Goal: Task Accomplishment & Management: Use online tool/utility

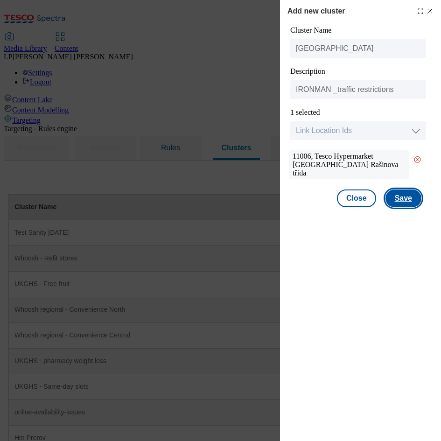
click at [405, 182] on button "Save" at bounding box center [403, 198] width 36 height 18
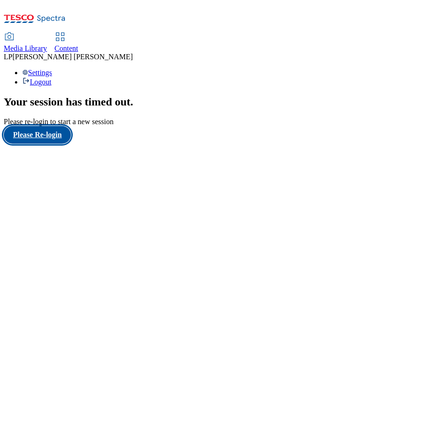
click at [55, 144] on button "Please Re-login" at bounding box center [37, 135] width 67 height 18
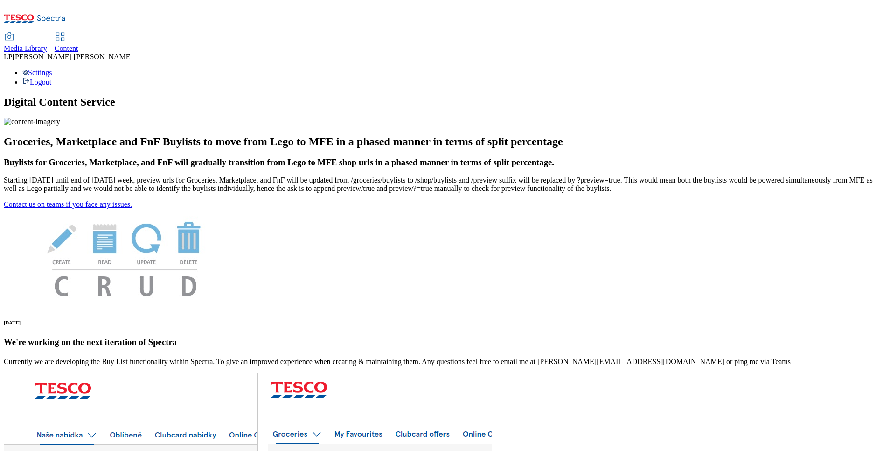
click at [66, 31] on icon at bounding box center [60, 36] width 11 height 11
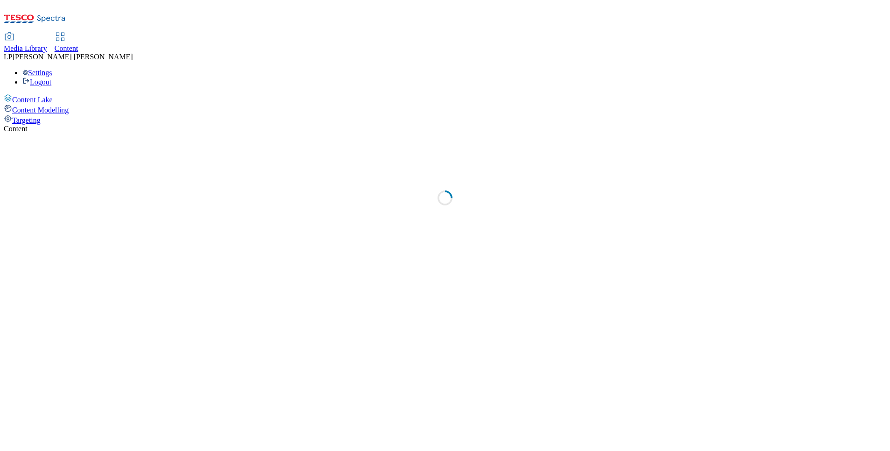
select select "ighs-hu"
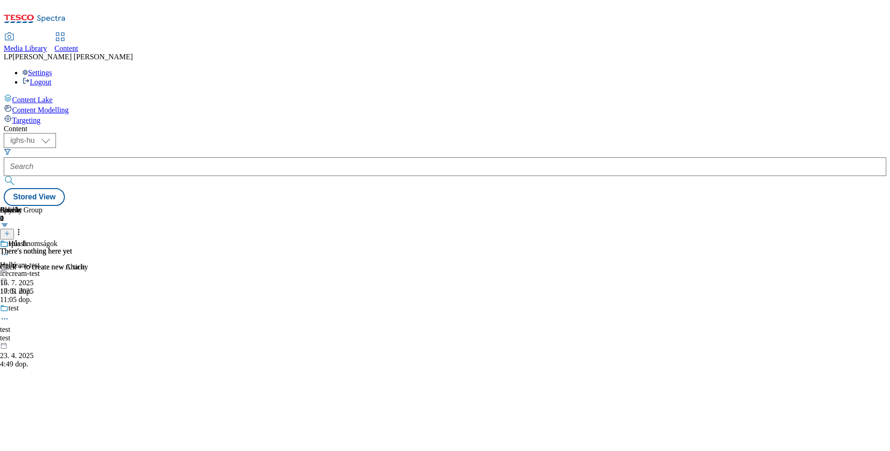
click at [41, 116] on span "Targeting" at bounding box center [26, 120] width 28 height 8
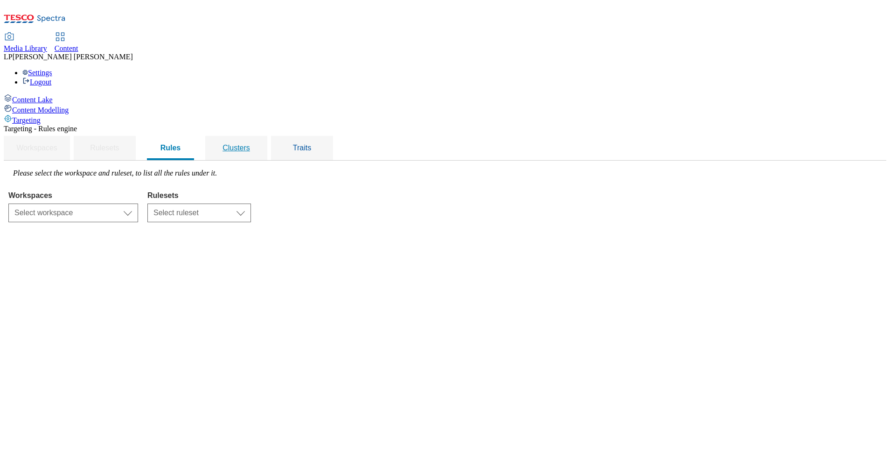
click at [250, 144] on span "Clusters" at bounding box center [237, 148] width 28 height 8
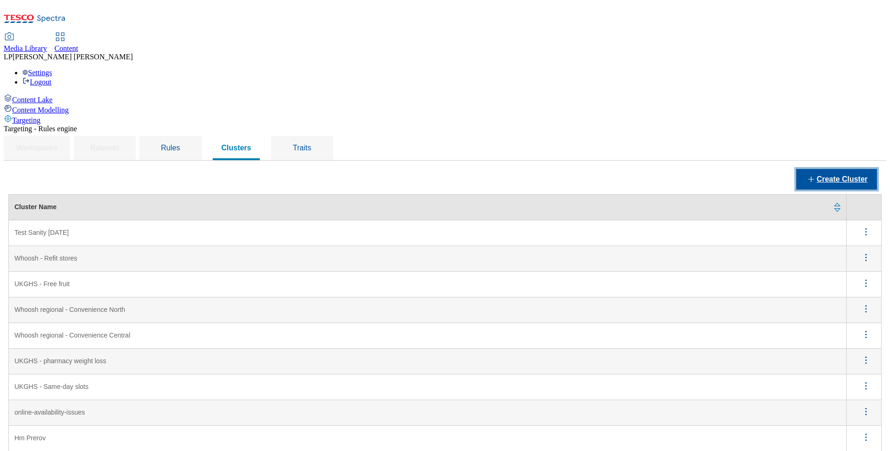
click at [440, 169] on button "Create Cluster" at bounding box center [837, 179] width 81 height 21
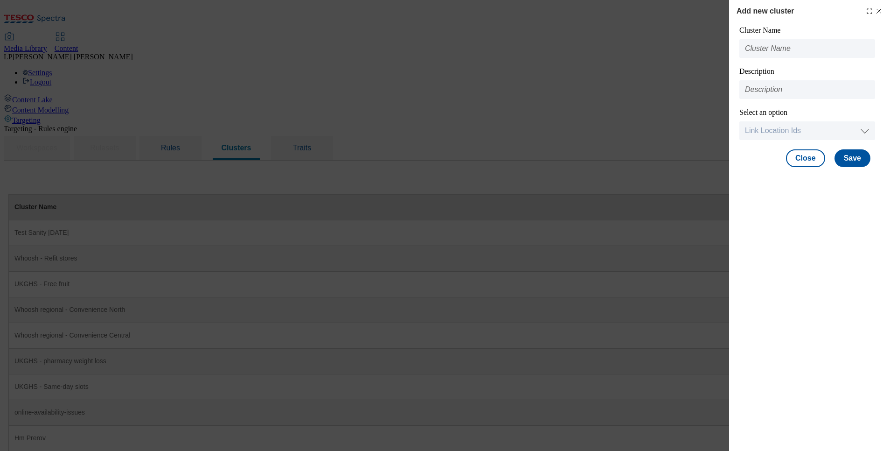
click at [440, 12] on icon "Modal" at bounding box center [878, 10] width 7 height 7
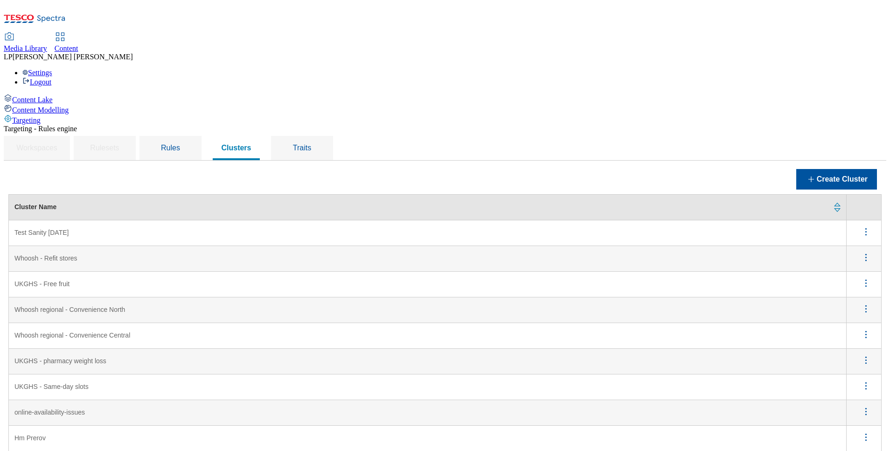
click at [30, 114] on div "Targeting" at bounding box center [445, 119] width 883 height 10
click at [78, 44] on span "Content" at bounding box center [67, 48] width 24 height 8
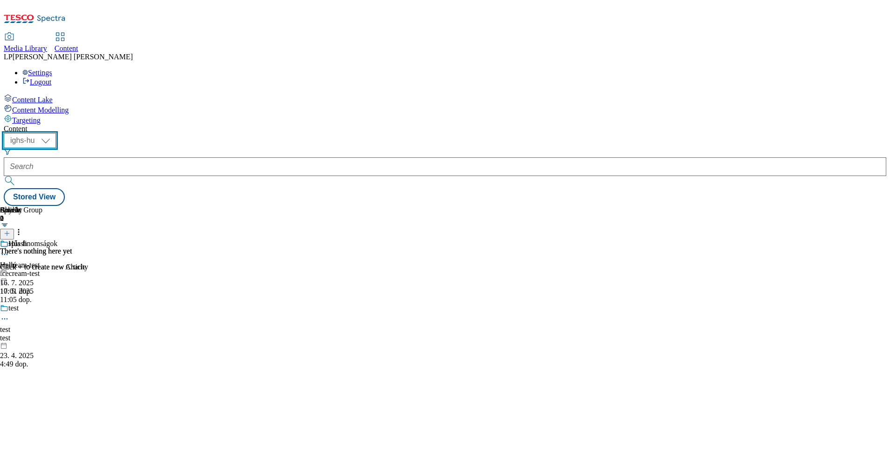
click at [56, 133] on select "ighs-cz ighs-hu ighs-sk" at bounding box center [30, 140] width 52 height 15
select select "ighs-cz"
click at [56, 133] on select "ighs-cz ighs-hu ighs-sk" at bounding box center [30, 140] width 52 height 15
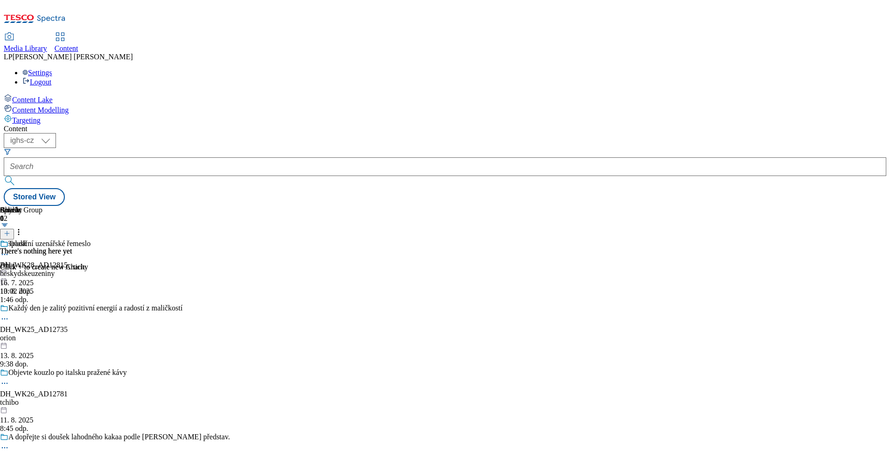
click at [36, 116] on span "Targeting" at bounding box center [26, 120] width 28 height 8
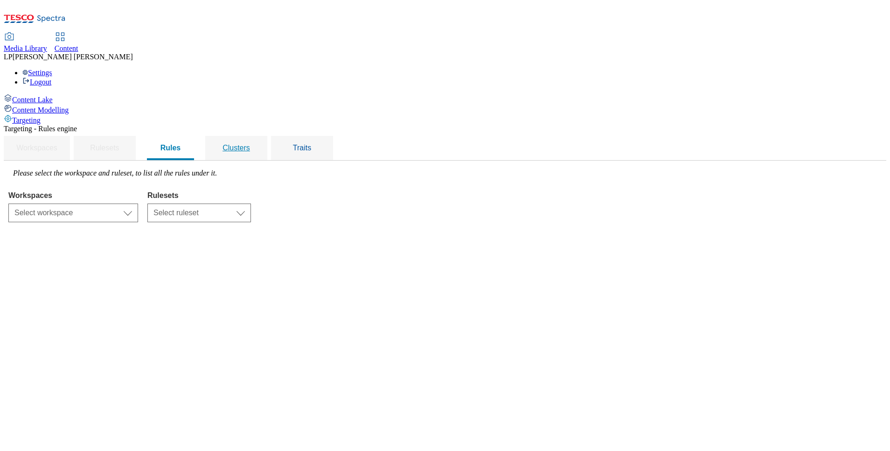
click at [250, 144] on span "Clusters" at bounding box center [237, 148] width 28 height 8
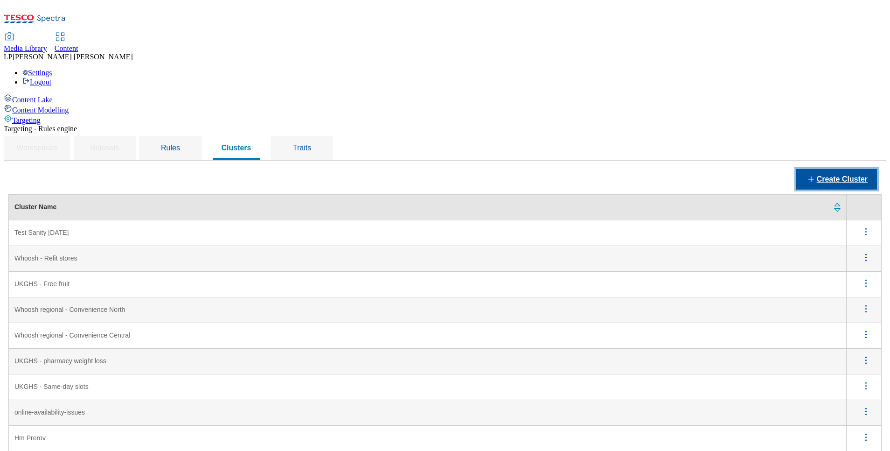
click at [440, 169] on button "Create Cluster" at bounding box center [837, 179] width 81 height 21
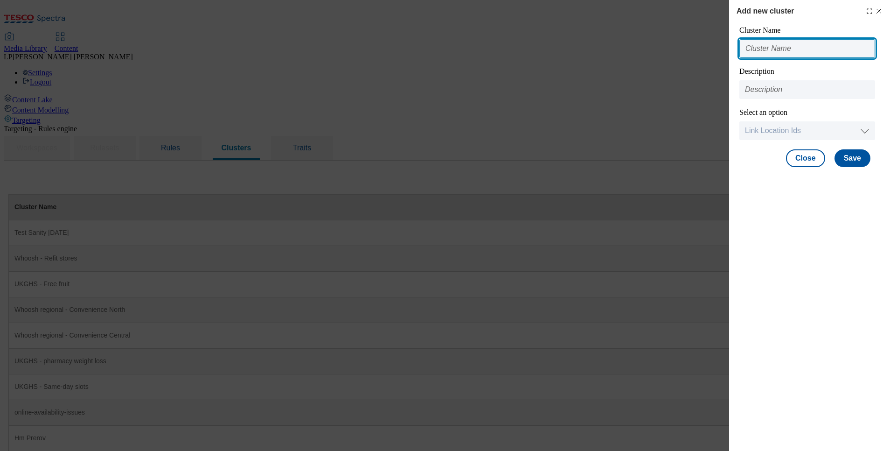
click at [440, 52] on input "Modal" at bounding box center [808, 48] width 136 height 19
type input "[GEOGRAPHIC_DATA]"
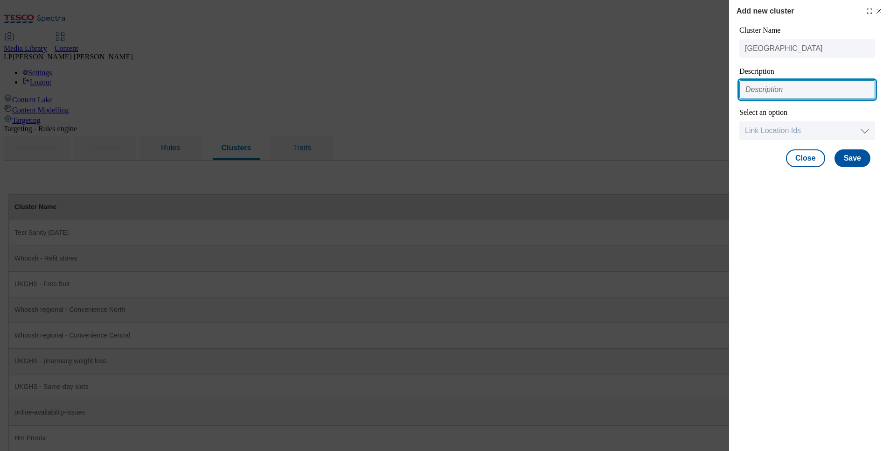
click at [440, 84] on input "Modal" at bounding box center [808, 89] width 136 height 19
type input "IRONMAN _traffic restrictions"
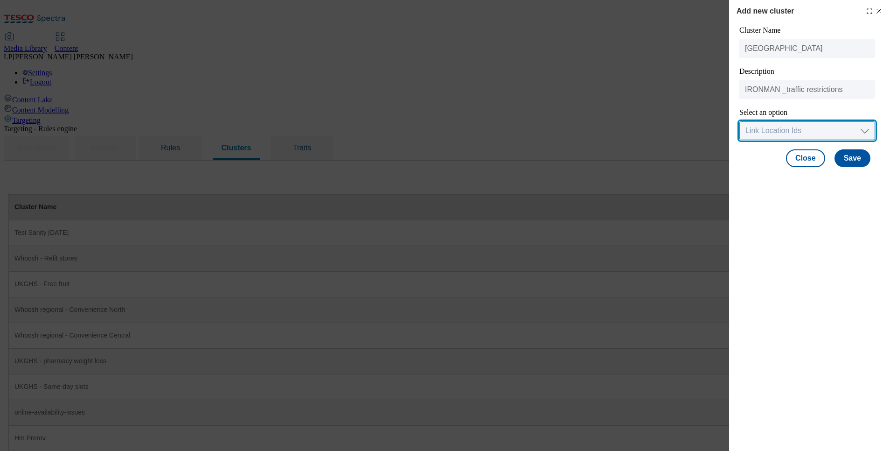
click at [440, 133] on select "Link Location Ids Choose location from table Add Bulk Location UUIDs" at bounding box center [808, 130] width 136 height 19
click at [440, 122] on select "Link Location Ids Choose location from table Add Bulk Location UUIDs" at bounding box center [808, 130] width 136 height 19
click at [440, 130] on select "Link Location Ids Choose location from table Add Bulk Location UUIDs" at bounding box center [808, 130] width 136 height 19
select select "locationtable"
click at [440, 122] on select "Link Location Ids Choose location from table Add Bulk Location UUIDs" at bounding box center [808, 130] width 136 height 19
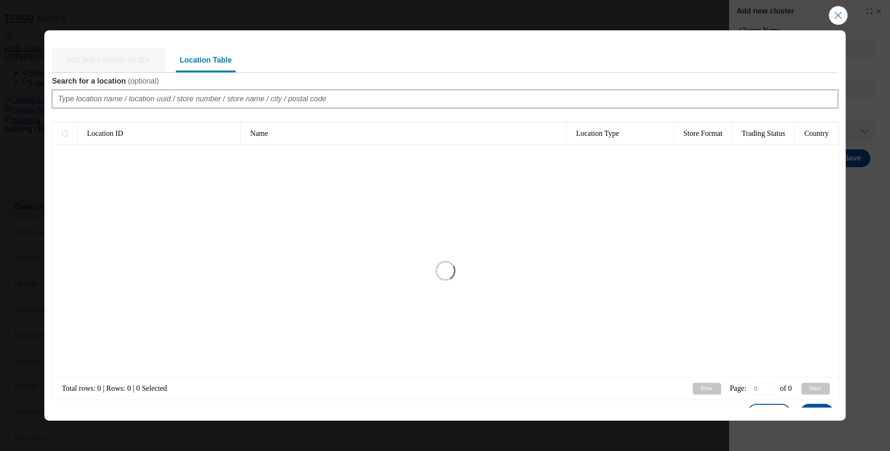
type input "1"
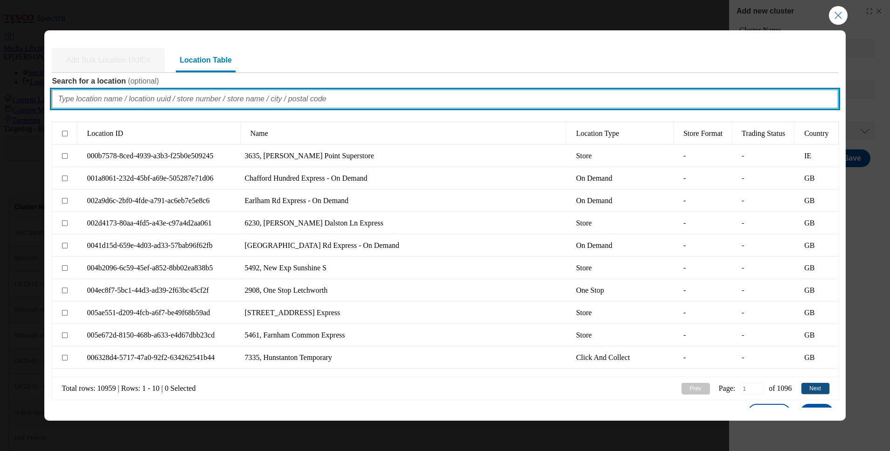
click at [191, 93] on input "Search for a location ( optional )" at bounding box center [445, 99] width 786 height 19
paste input "11006"
type input "11006"
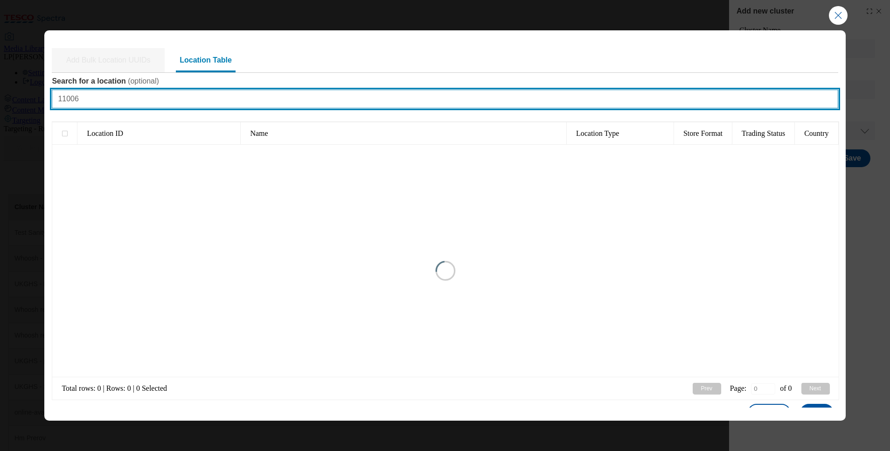
type input "1"
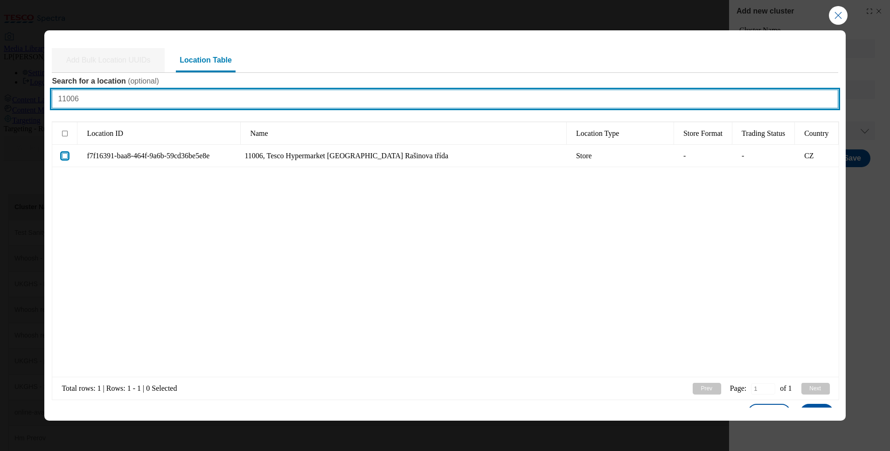
type input "11006"
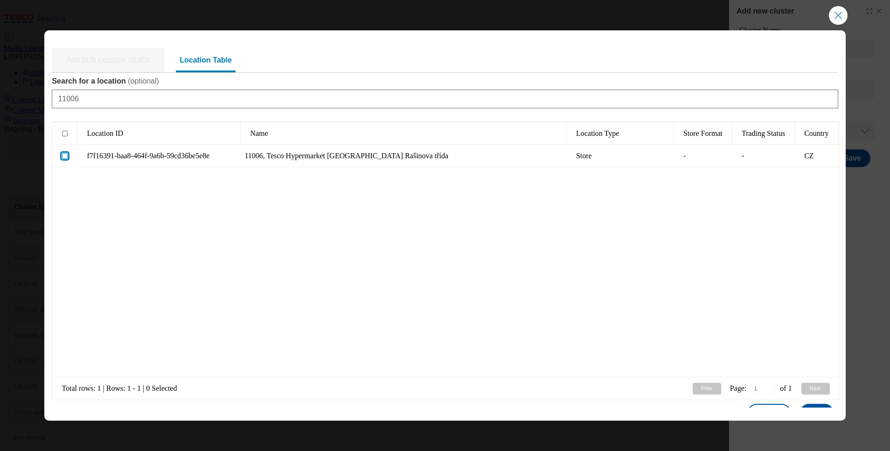
click at [64, 157] on input "Modal" at bounding box center [65, 156] width 6 height 6
checkbox input "true"
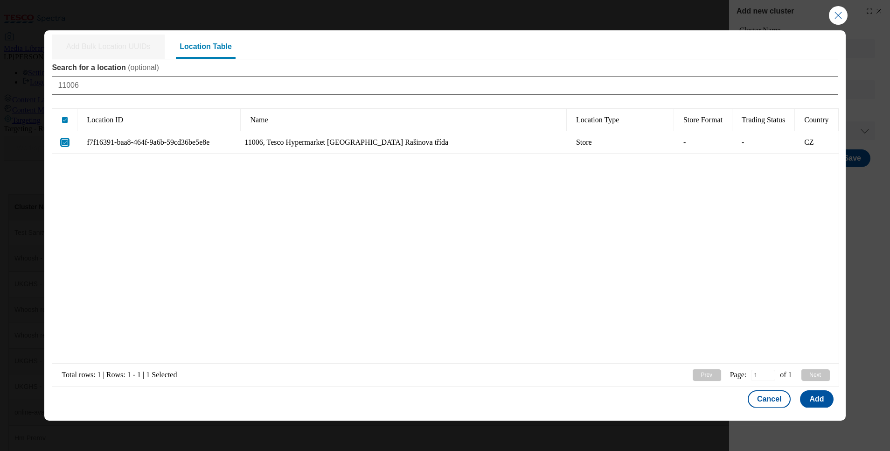
scroll to position [21, 0]
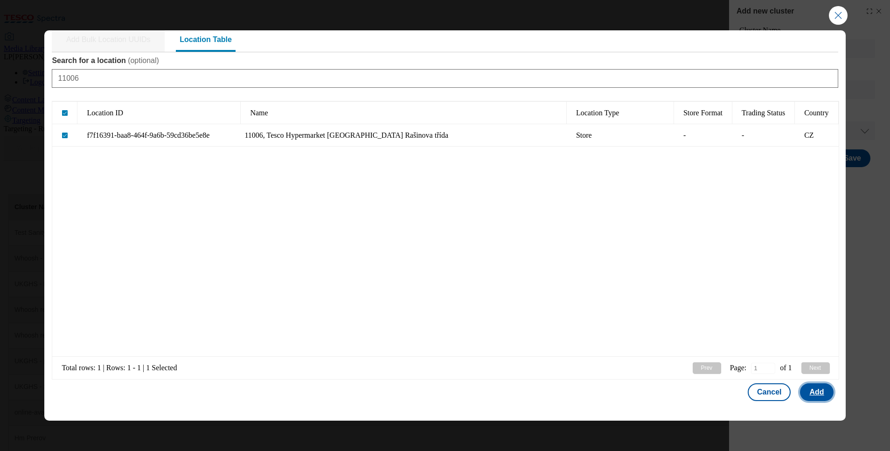
click at [440, 391] on button "Add" at bounding box center [816, 392] width 33 height 18
select select "Modal"
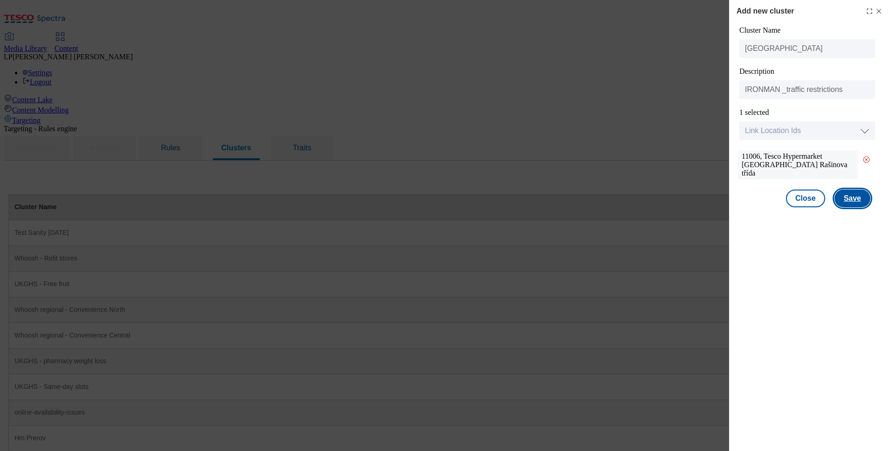
click at [440, 195] on button "Save" at bounding box center [853, 198] width 36 height 18
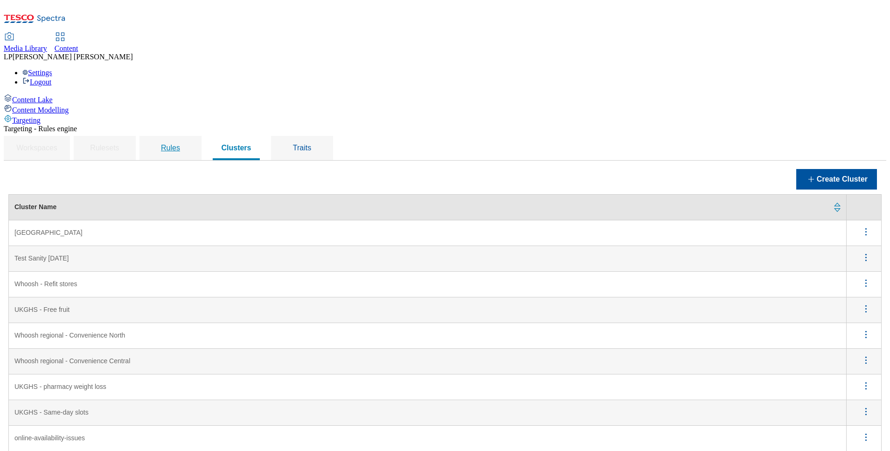
click at [180, 144] on span "Rules" at bounding box center [170, 148] width 19 height 8
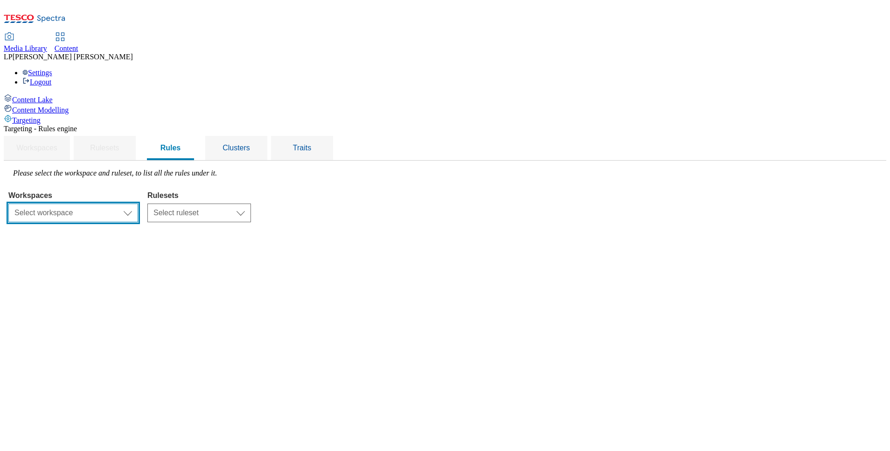
click at [138, 203] on select "Select workspace Content" at bounding box center [73, 212] width 130 height 19
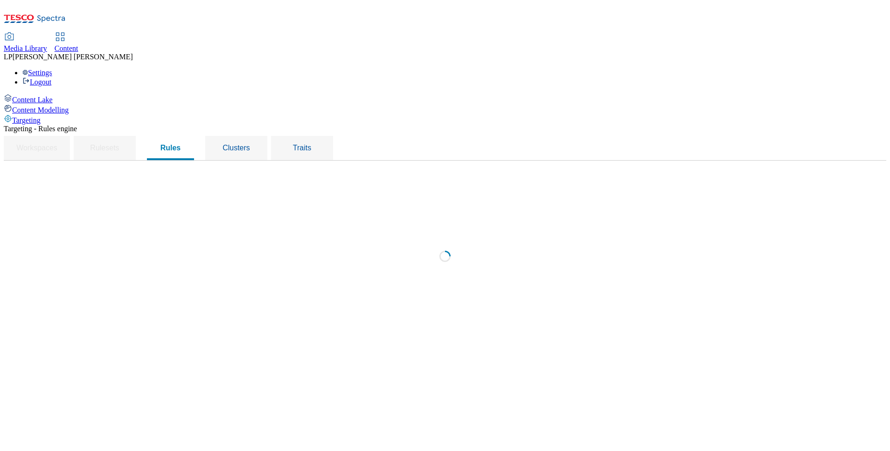
select select "f510054f-adaa-4692-b570-80fa3897127a"
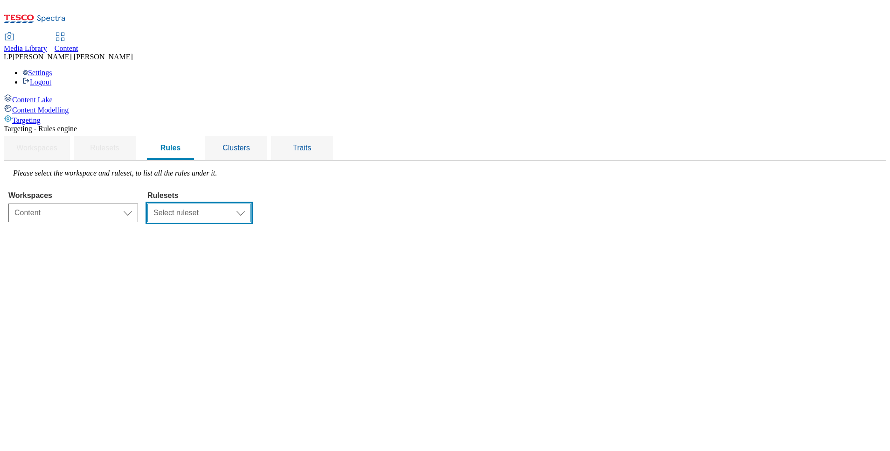
click at [251, 203] on select "Select ruleset ighs-cz ighs-hu ighs-sk" at bounding box center [199, 212] width 104 height 19
select select "a5d786b5-4b7d-486a-ba69-9110a1662380"
click at [251, 203] on select "Select ruleset ighs-cz ighs-hu ighs-sk" at bounding box center [199, 212] width 104 height 19
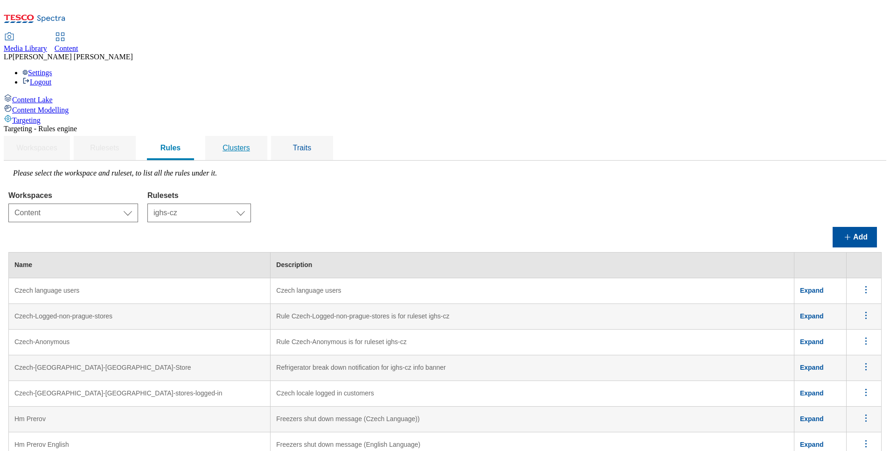
click at [250, 144] on span "Clusters" at bounding box center [237, 148] width 28 height 8
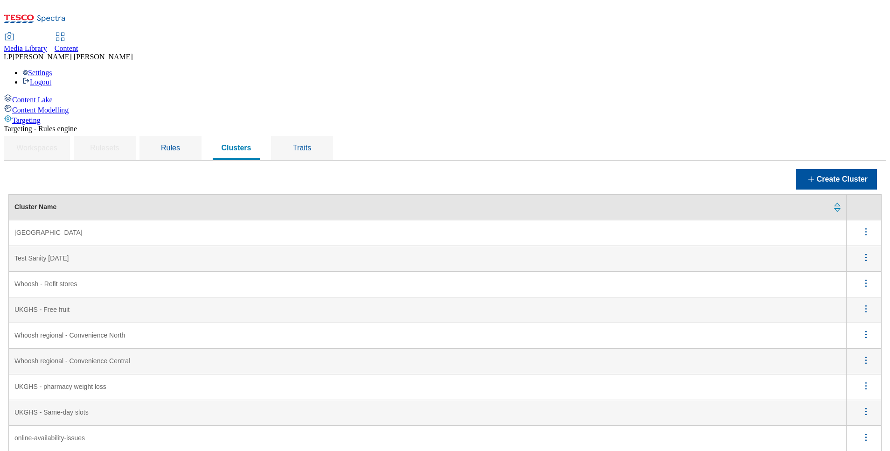
click at [145, 220] on CZ "[GEOGRAPHIC_DATA]" at bounding box center [428, 233] width 838 height 26
click at [180, 144] on span "Rules" at bounding box center [170, 148] width 19 height 8
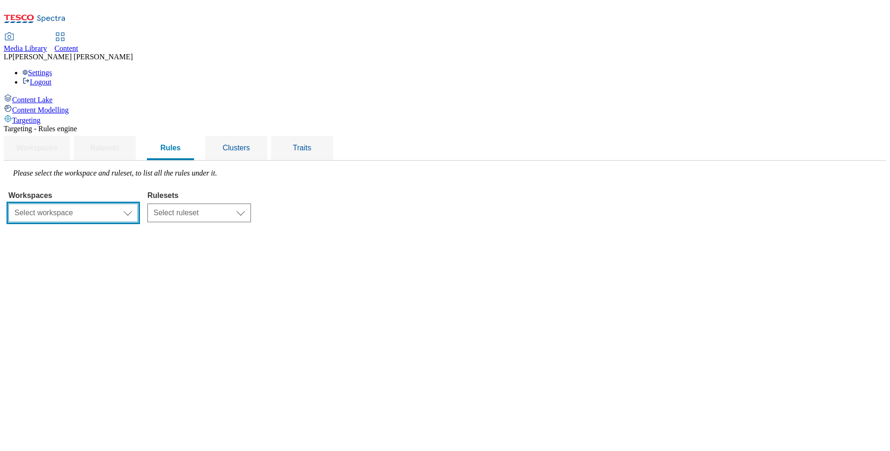
click at [138, 203] on select "Select workspace Content" at bounding box center [73, 212] width 130 height 19
select select "f510054f-adaa-4692-b570-80fa3897127a"
click at [126, 203] on select "Select workspace Content" at bounding box center [73, 212] width 130 height 19
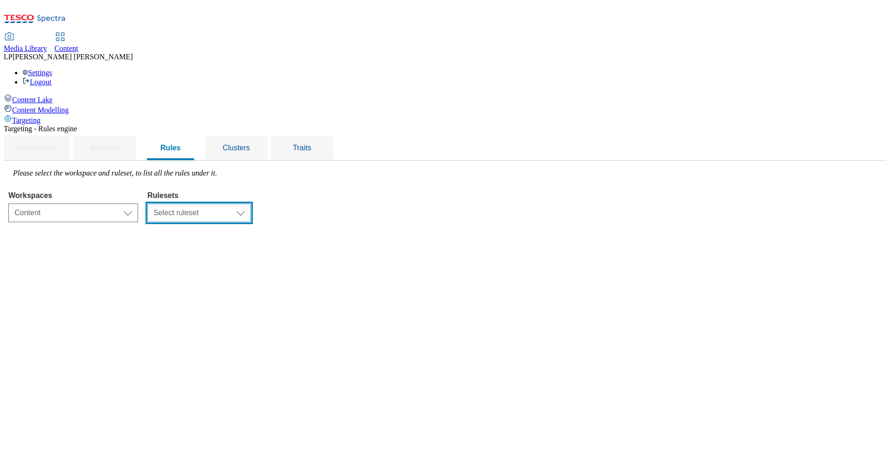
click at [251, 203] on select "Select ruleset ighs-cz ighs-hu ighs-sk" at bounding box center [199, 212] width 104 height 19
select select "a5d786b5-4b7d-486a-ba69-9110a1662380"
click at [251, 203] on select "Select ruleset ighs-cz ighs-hu ighs-sk" at bounding box center [199, 212] width 104 height 19
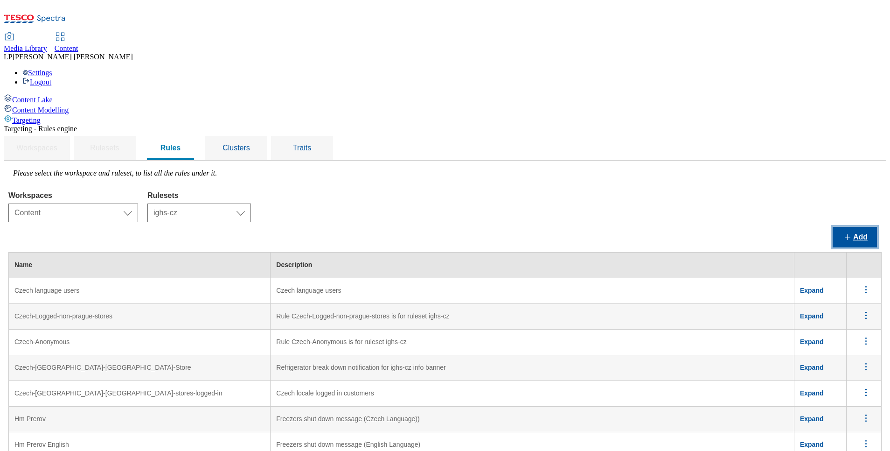
click at [440, 227] on button "Add" at bounding box center [855, 237] width 44 height 21
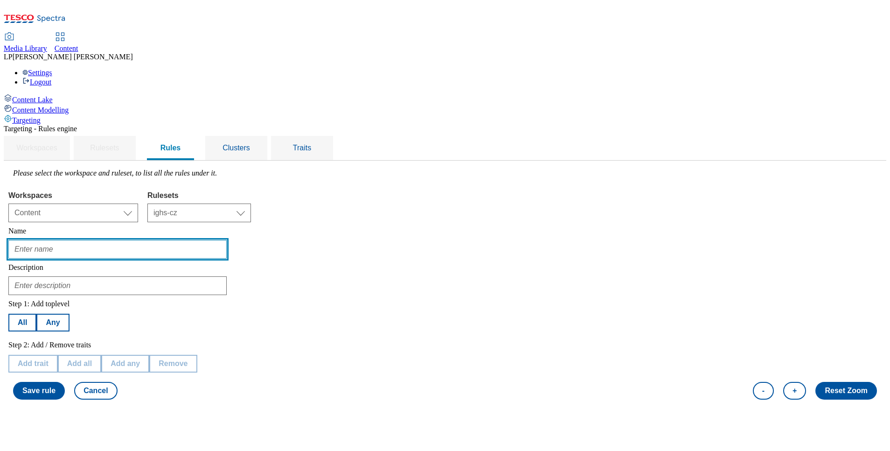
click at [186, 240] on input "text" at bounding box center [117, 249] width 218 height 19
type input "CZ Hradec"
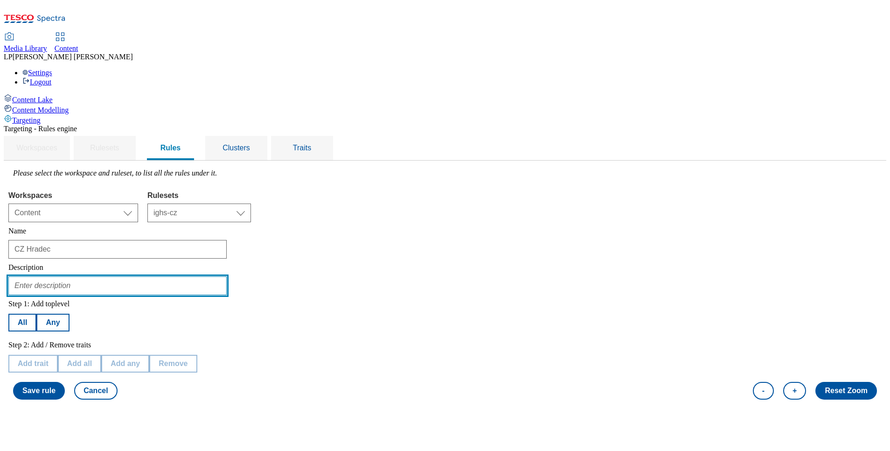
click at [165, 276] on input "text" at bounding box center [117, 285] width 218 height 19
type input "I"
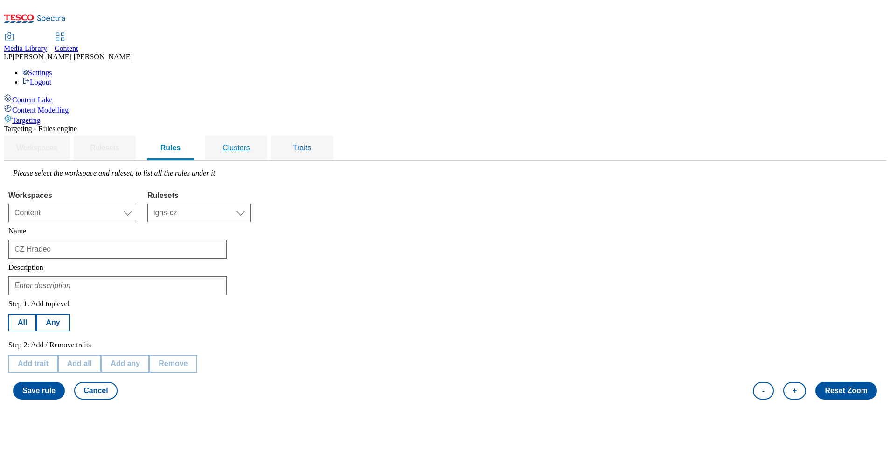
click at [250, 144] on span "Clusters" at bounding box center [237, 148] width 28 height 8
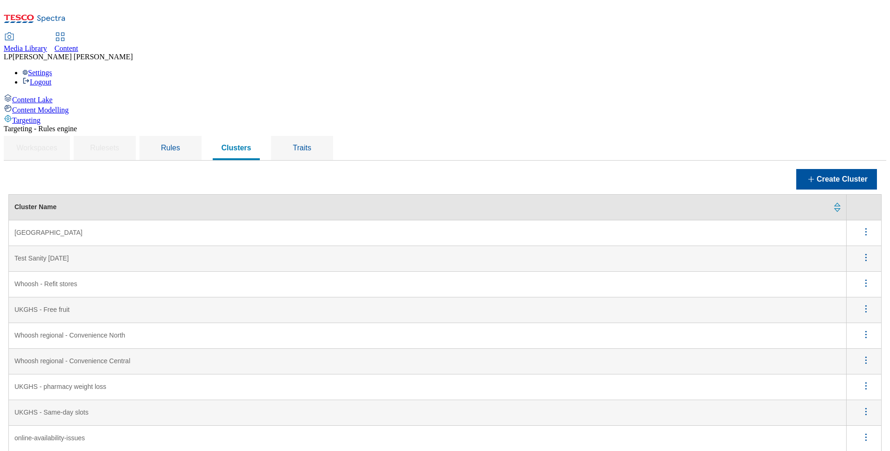
click at [160, 220] on CZ "[GEOGRAPHIC_DATA]" at bounding box center [428, 233] width 838 height 26
click at [440, 226] on icon "menus" at bounding box center [866, 232] width 12 height 12
click at [440, 237] on button "Edit" at bounding box center [861, 244] width 42 height 14
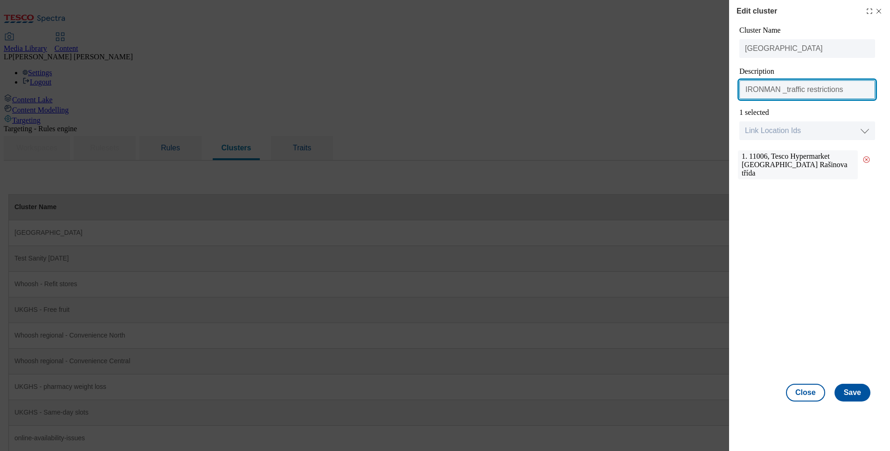
drag, startPoint x: 859, startPoint y: 93, endPoint x: 664, endPoint y: 90, distance: 194.6
click at [440, 90] on div "Edit cluster Cluster Name [GEOGRAPHIC_DATA] Description IRONMAN _traffic restri…" at bounding box center [445, 225] width 890 height 451
click at [440, 9] on icon "Modal" at bounding box center [878, 10] width 7 height 7
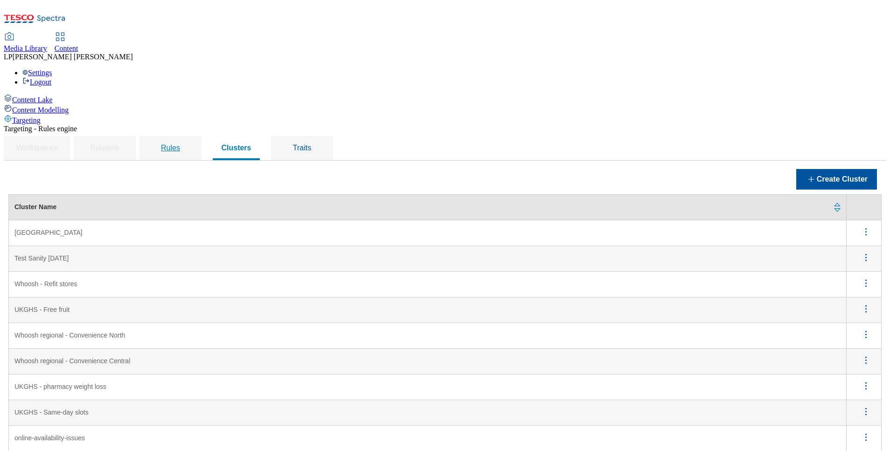
click at [180, 144] on span "Rules" at bounding box center [170, 148] width 19 height 8
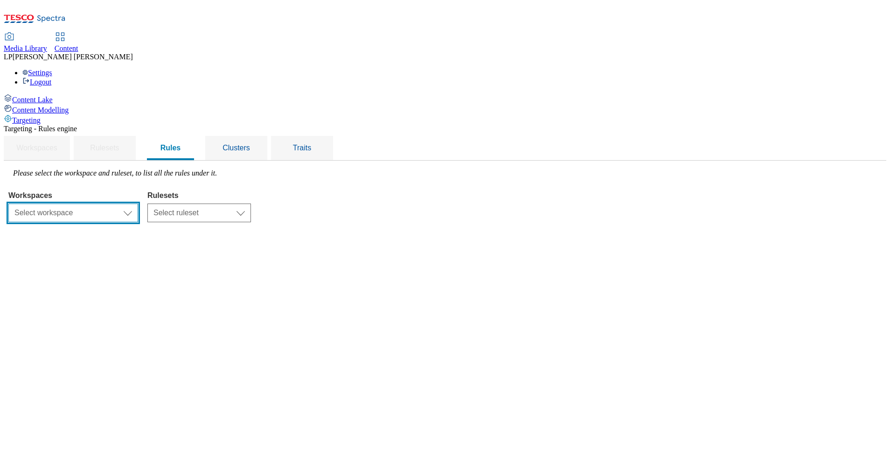
click at [138, 203] on select "Select workspace Content" at bounding box center [73, 212] width 130 height 19
select select "f510054f-adaa-4692-b570-80fa3897127a"
click at [126, 203] on select "Select workspace Content" at bounding box center [73, 212] width 130 height 19
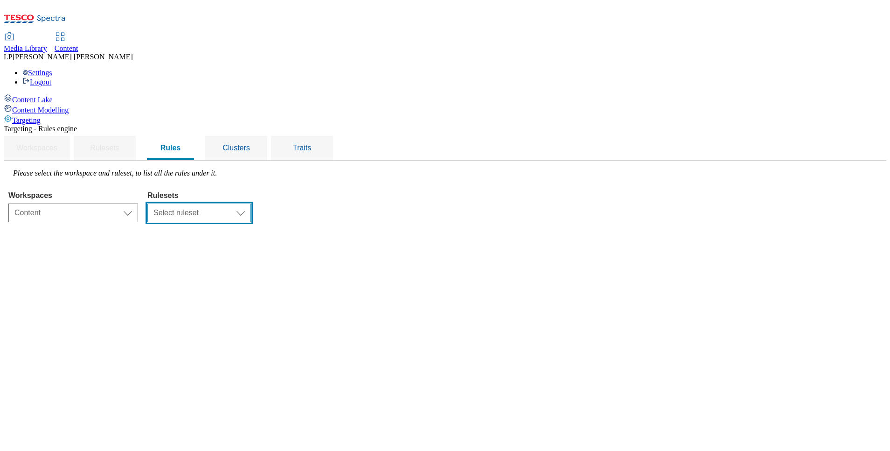
click at [251, 203] on select "Select ruleset ighs-cz ighs-hu ighs-sk" at bounding box center [199, 212] width 104 height 19
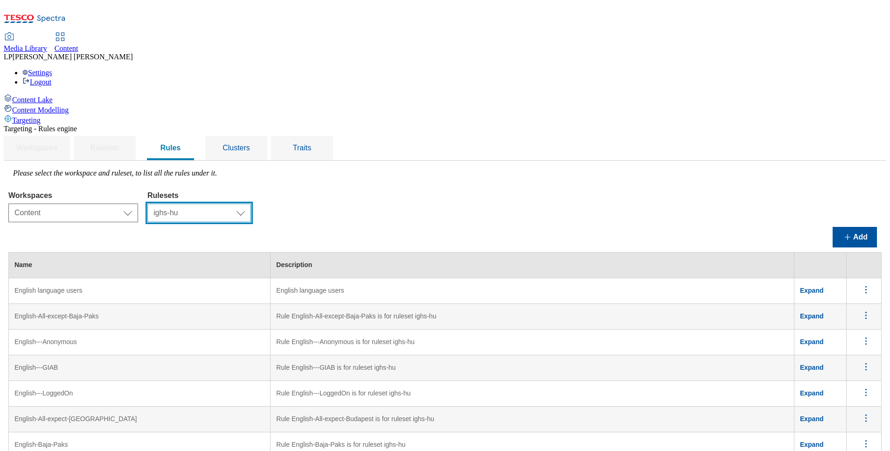
click at [251, 203] on select "Select ruleset ighs-cz ighs-hu ighs-sk" at bounding box center [199, 212] width 104 height 19
select select "a5d786b5-4b7d-486a-ba69-9110a1662380"
click at [251, 203] on select "Select ruleset ighs-cz ighs-hu ighs-sk" at bounding box center [199, 212] width 104 height 19
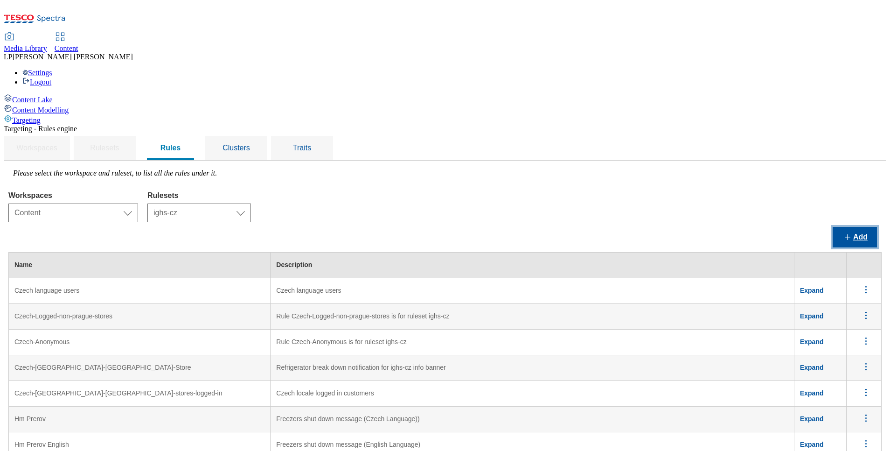
click at [440, 227] on button "Add" at bounding box center [855, 237] width 44 height 21
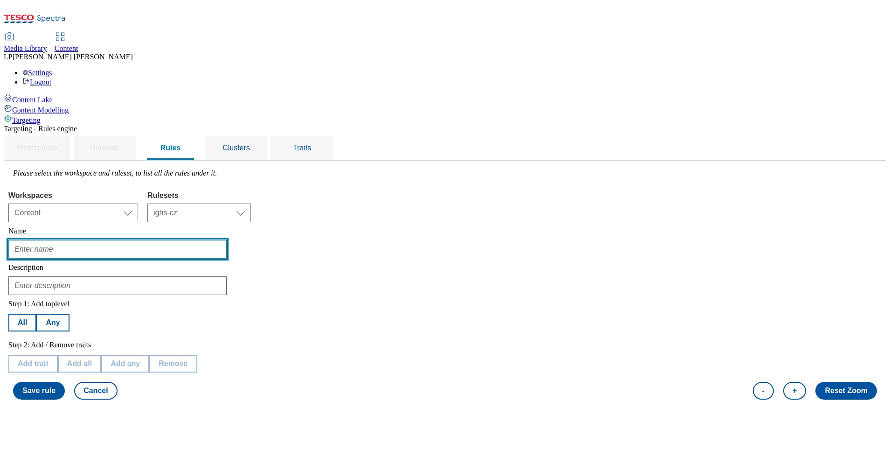
click at [215, 240] on input "text" at bounding box center [117, 249] width 218 height 19
type input "CZ Hradec"
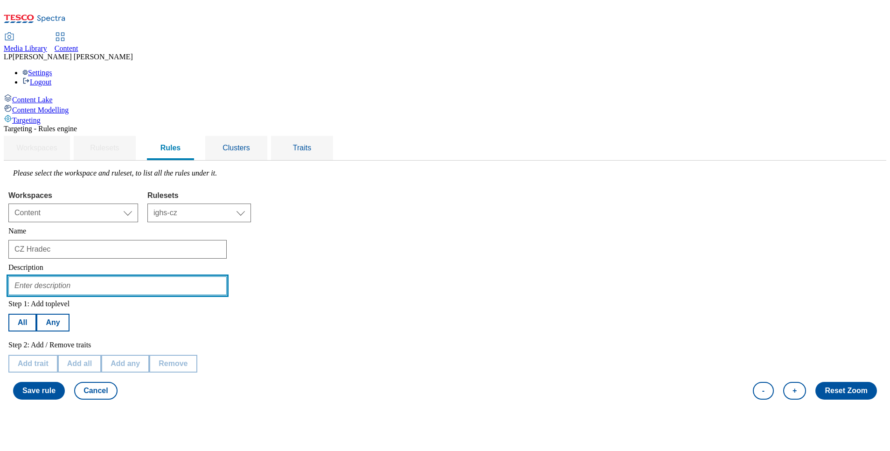
click at [173, 276] on input "text" at bounding box center [117, 285] width 218 height 19
paste input "IRONMAN _traffic restrictions"
type input "IRONMAN _traffic restrictions"
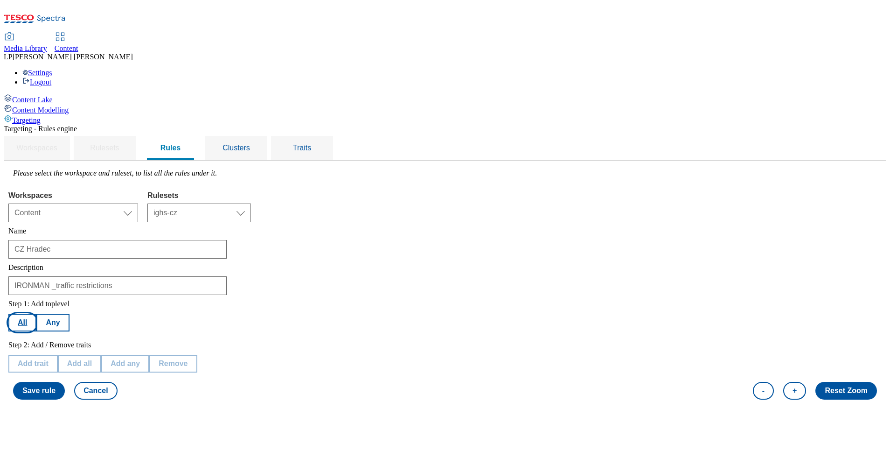
click at [36, 314] on button "All" at bounding box center [22, 323] width 28 height 18
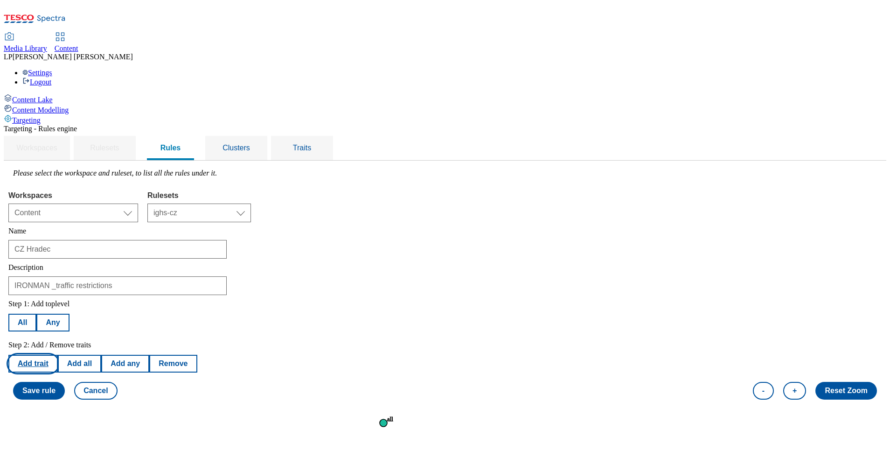
click at [58, 355] on button "Add trait" at bounding box center [32, 364] width 49 height 18
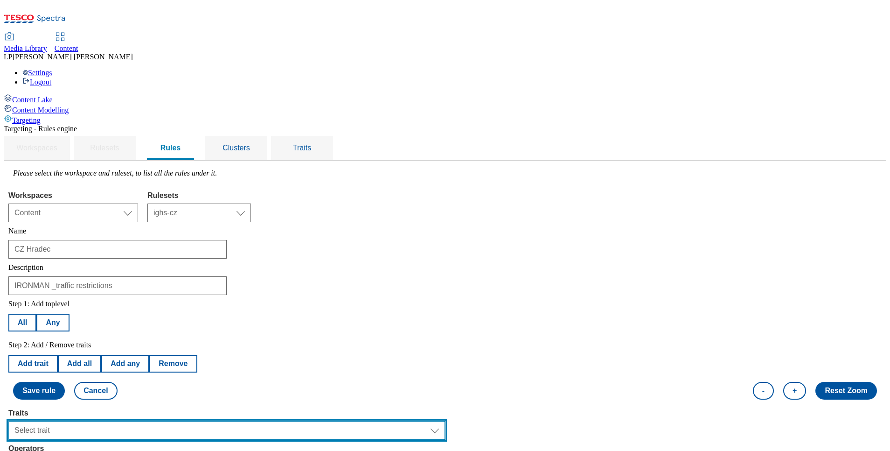
click at [440, 421] on select "Select trait Languages Segments Operating System Content Type Variant ID Store-…" at bounding box center [226, 430] width 437 height 19
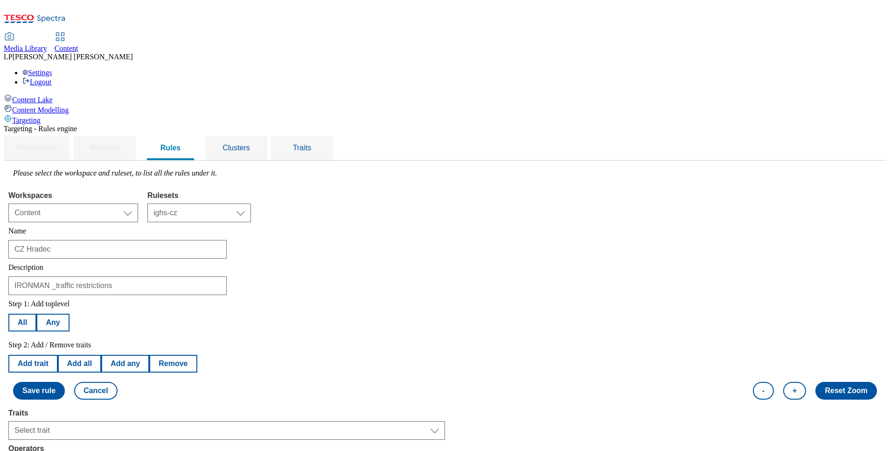
drag, startPoint x: 602, startPoint y: 334, endPoint x: 483, endPoint y: 372, distance: 124.5
click at [440, 334] on div "Step 1: Add toplevel All Any Step 2: Add / Remove traits Add trait Add all Add …" at bounding box center [444, 349] width 873 height 109
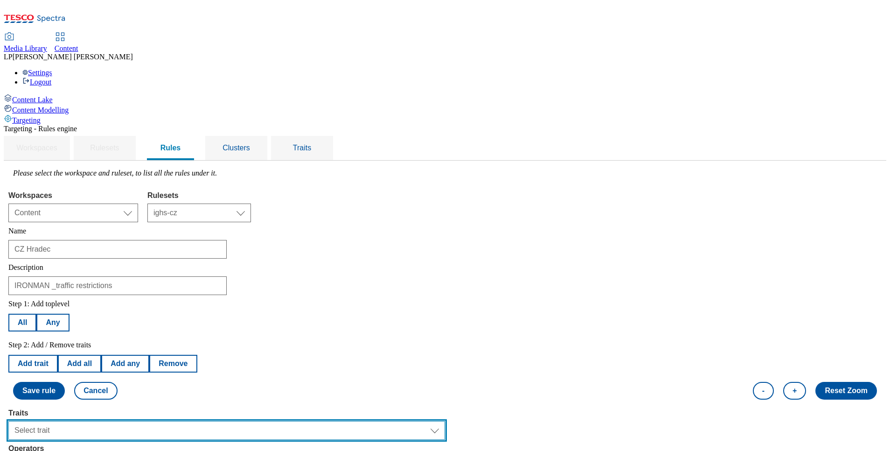
click at [440, 421] on select "Select trait Languages Segments Operating System Content Type Variant ID Store-…" at bounding box center [226, 430] width 437 height 19
select select "languages"
click at [126, 421] on select "Select trait Languages Segments Operating System Content Type Variant ID Store-…" at bounding box center [226, 430] width 437 height 19
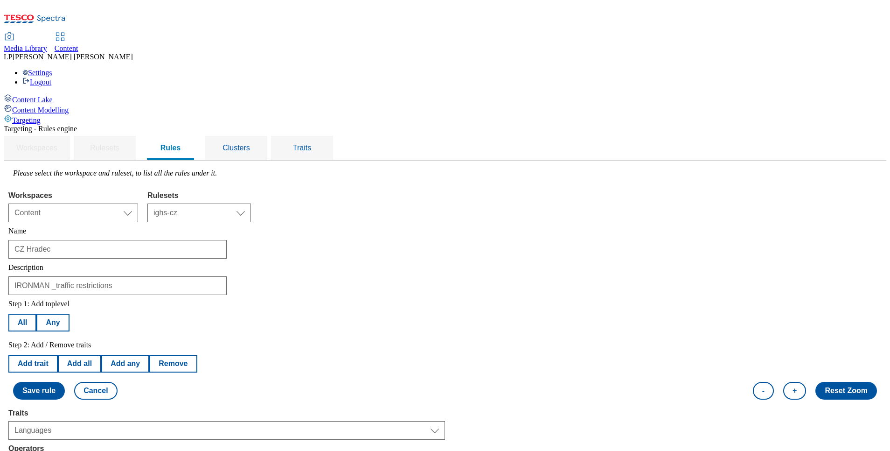
select select "equals"
select select "cs_CZ"
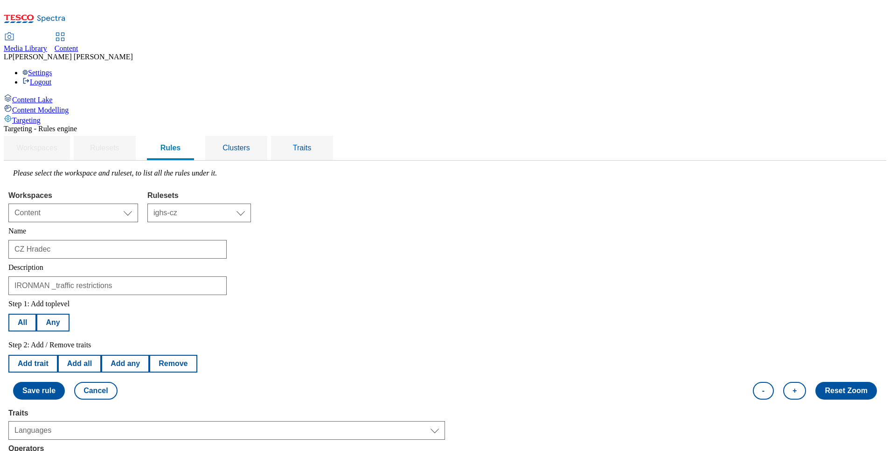
click at [58, 355] on button "Add trait" at bounding box center [32, 364] width 49 height 18
select select "languages"
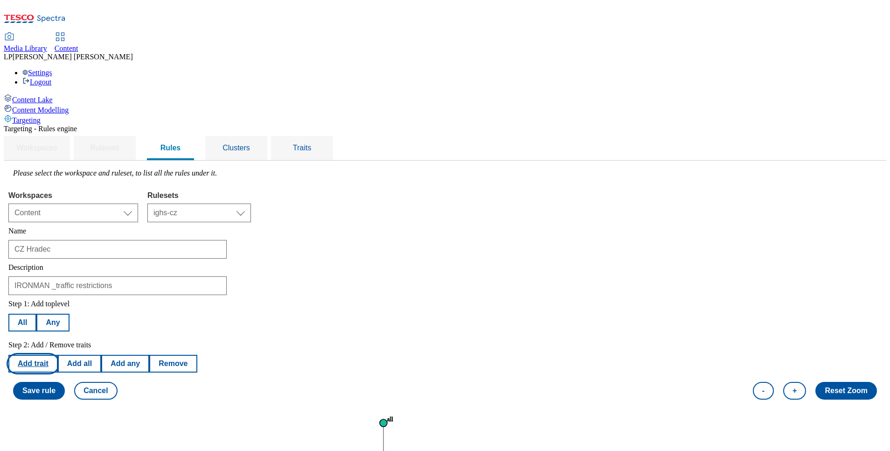
select select "equals"
select select "cs_CZ"
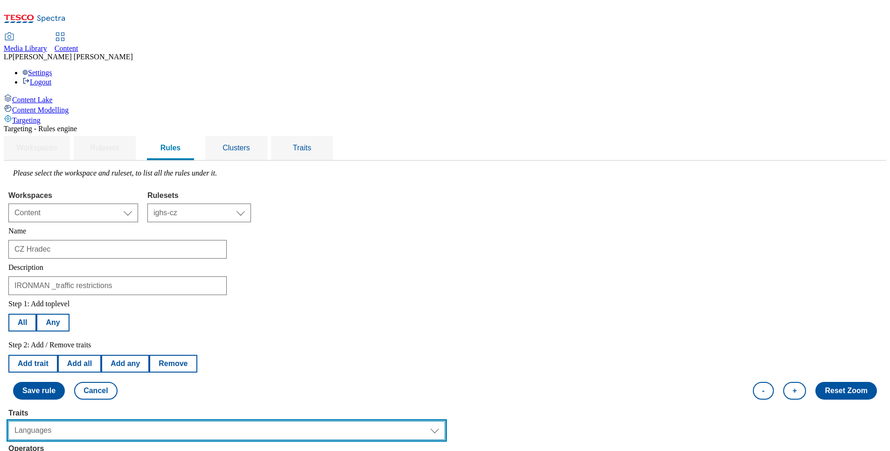
click at [440, 421] on select "Select trait Languages Segments Operating System Content Type Variant ID Store-…" at bounding box center [226, 430] width 437 height 19
select select "locationCluster"
click at [126, 421] on select "Select trait Languages Segments Operating System Content Type Variant ID Store-…" at bounding box center [226, 430] width 437 height 19
select select
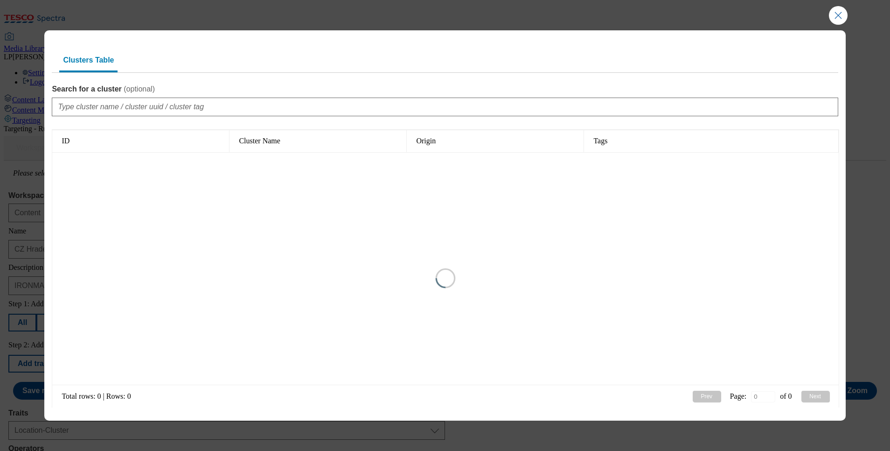
type input "1"
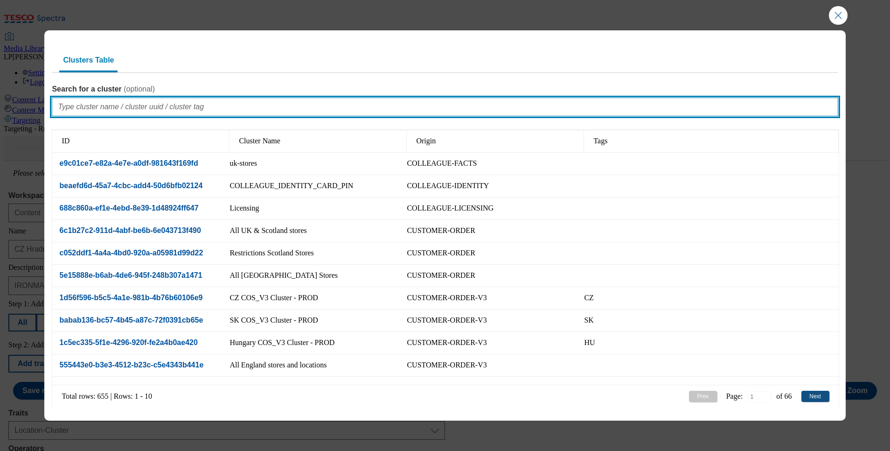
click at [117, 105] on input "Search for a cluster ( optional )" at bounding box center [445, 107] width 786 height 19
paste input "11006"
type input "11006"
type input "0"
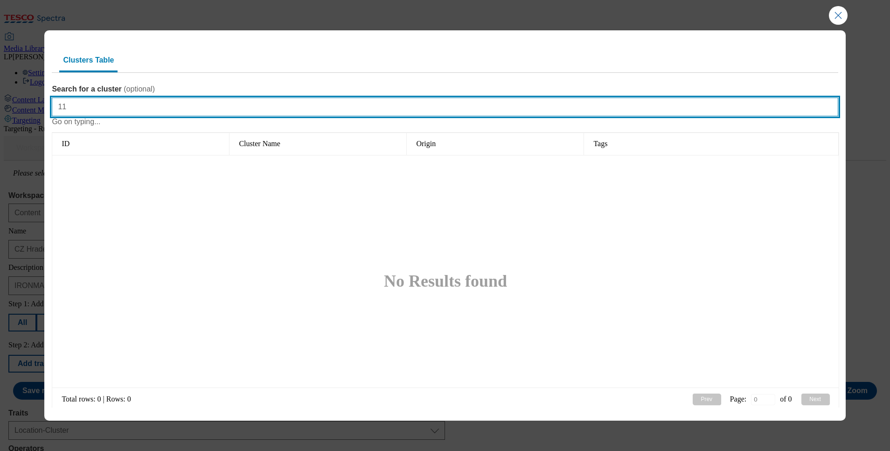
type input "1"
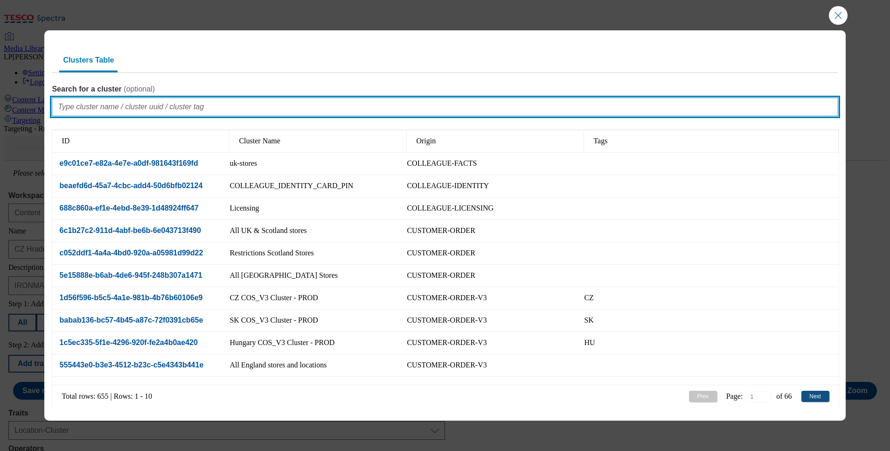
click at [117, 105] on input "Search for a cluster ( optional )" at bounding box center [445, 107] width 786 height 19
paste input "11006"
type input "11006"
type input "0"
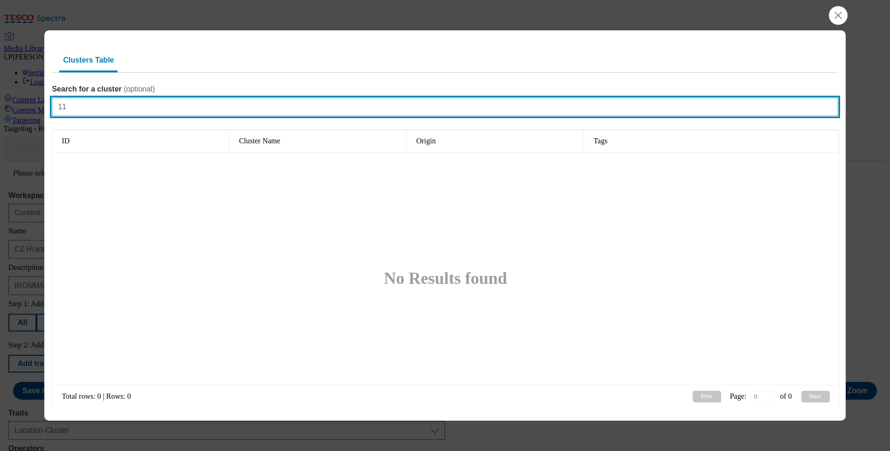
type input "1"
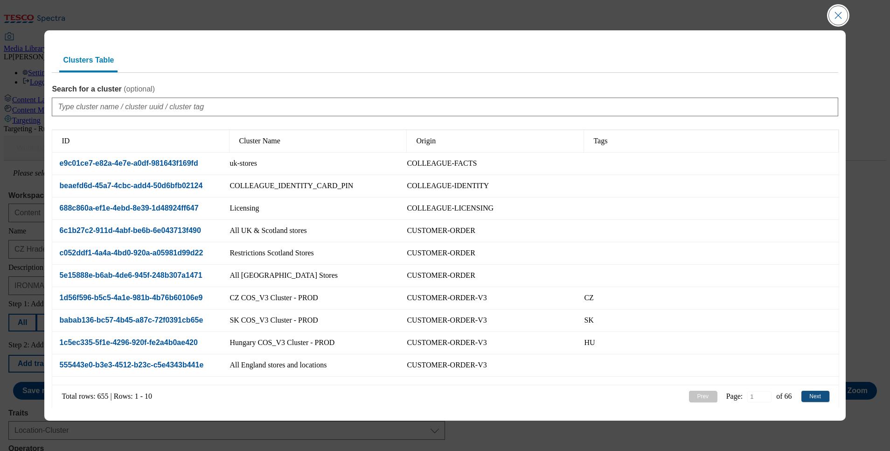
click at [440, 17] on button "Close Modal" at bounding box center [838, 15] width 19 height 19
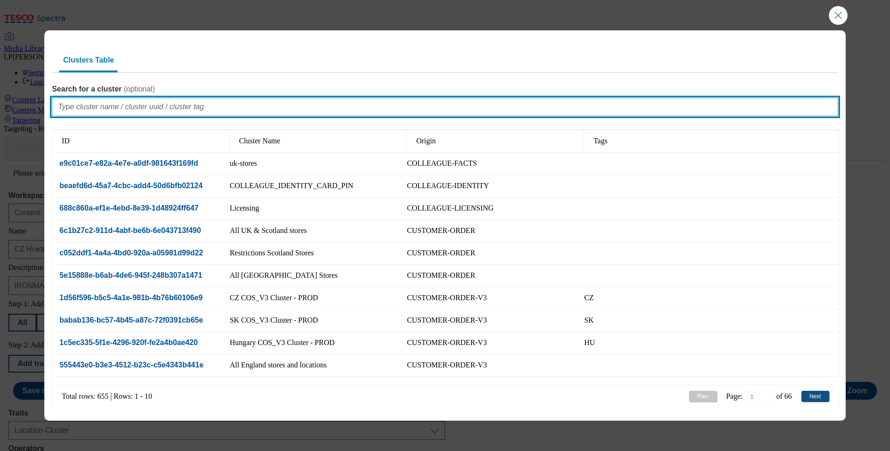
click at [190, 102] on input "Search for a cluster ( optional )" at bounding box center [445, 107] width 786 height 19
type input "Hrade"
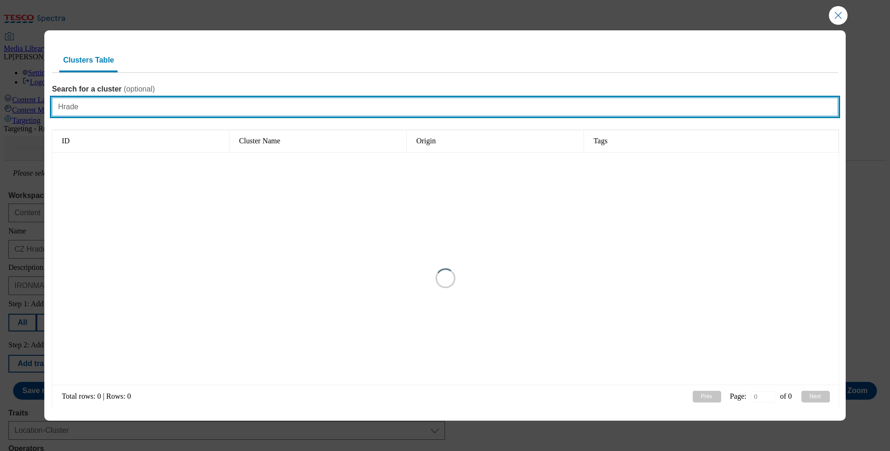
type input "1"
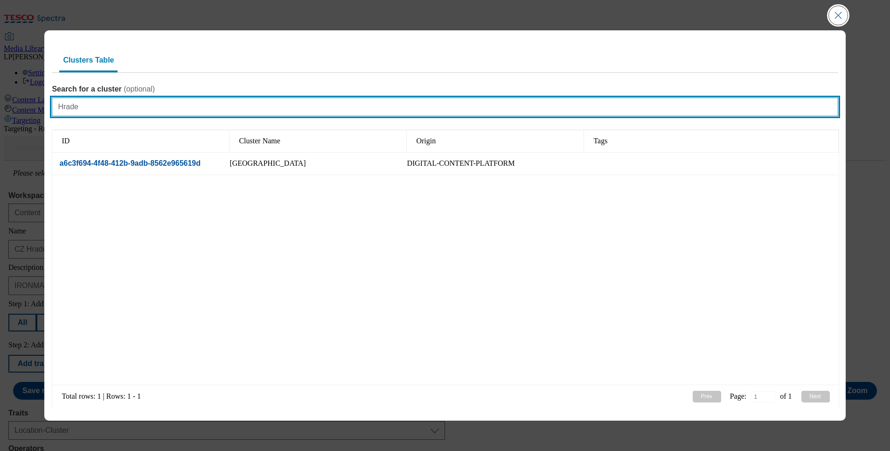
type input "Hrade"
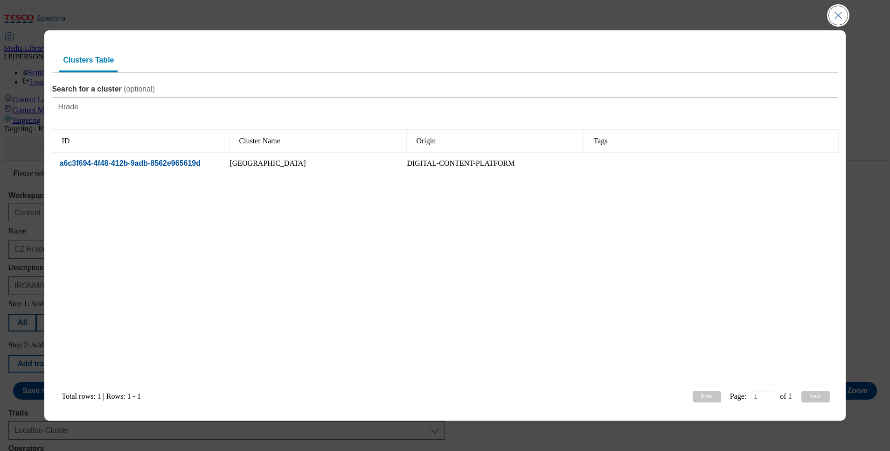
click at [440, 20] on button "Close Modal" at bounding box center [838, 15] width 19 height 19
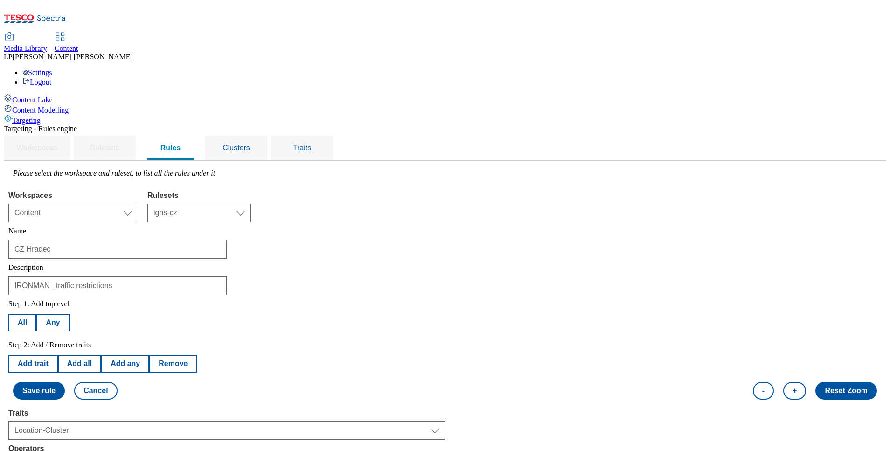
scroll to position [140, 0]
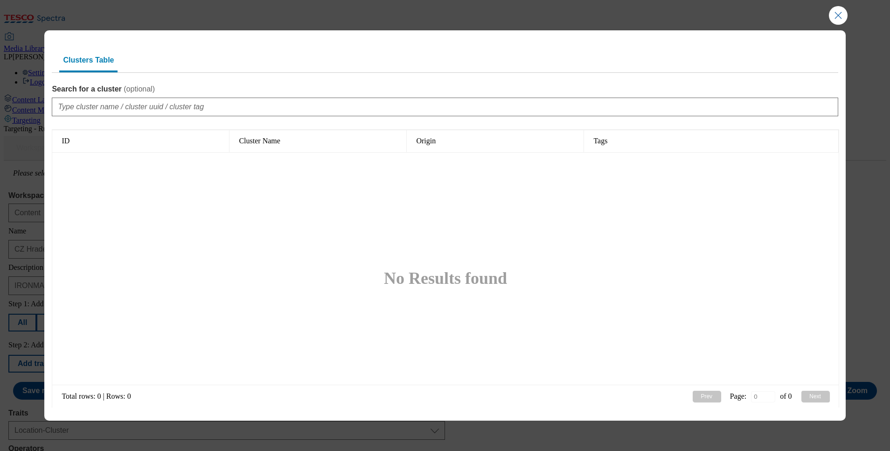
type input "1"
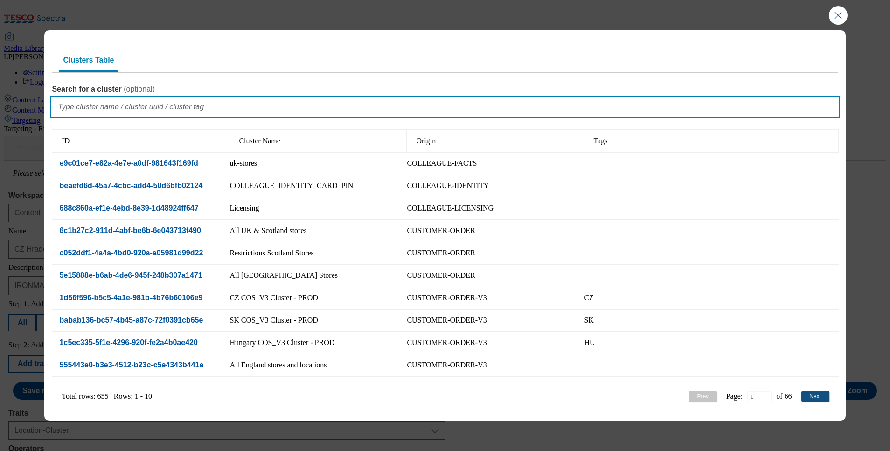
click at [149, 106] on input "Search for a cluster ( optional )" at bounding box center [445, 107] width 786 height 19
type input "hm hra"
type input "0"
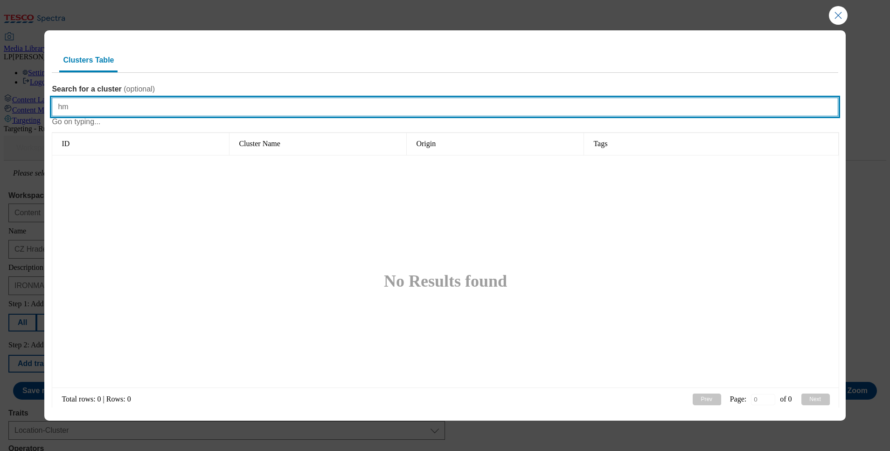
type input "h"
type input "1"
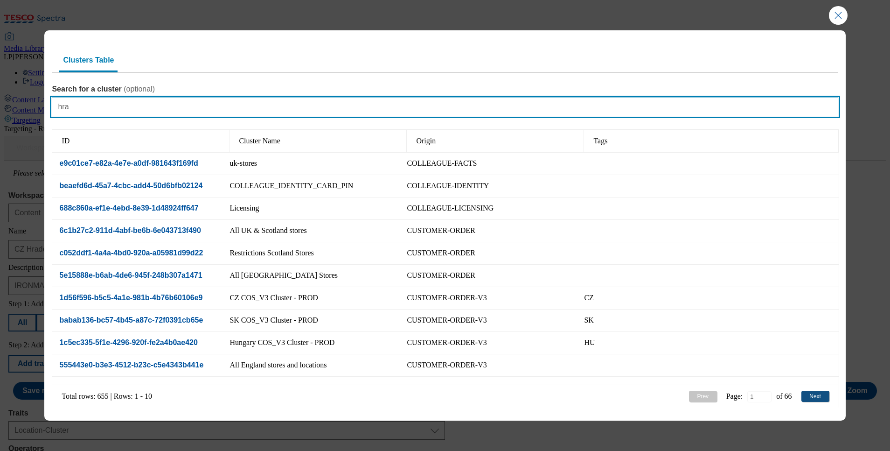
type input "hrad"
type input "1"
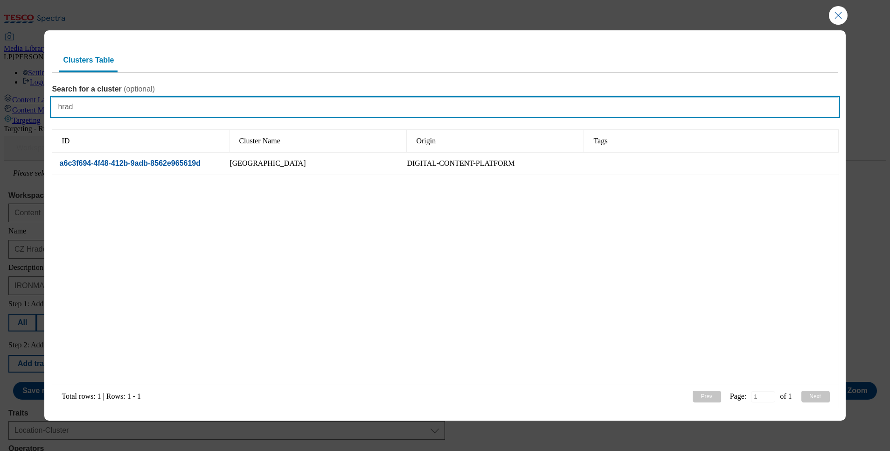
type input "hrad"
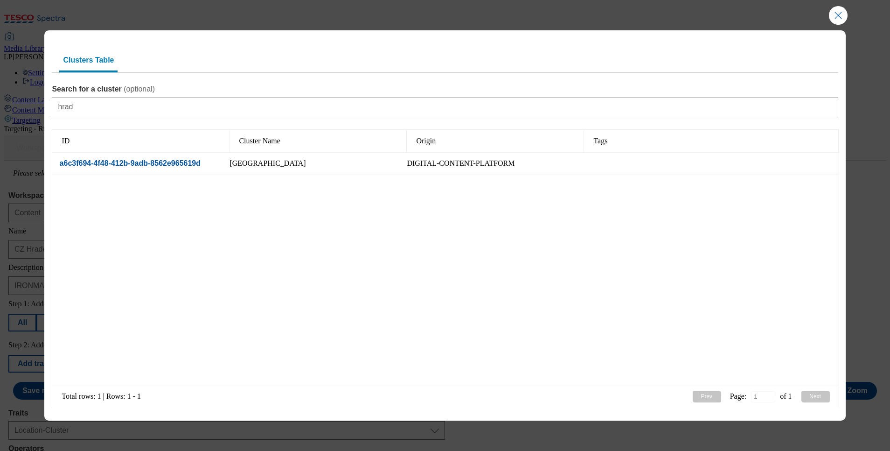
click at [440, 240] on div "Modal" at bounding box center [495, 280] width 177 height 210
click at [250, 163] on div "[GEOGRAPHIC_DATA]" at bounding box center [268, 163] width 76 height 8
select select "a6c3f694-4f48-412b-9adb-8562e965619d"
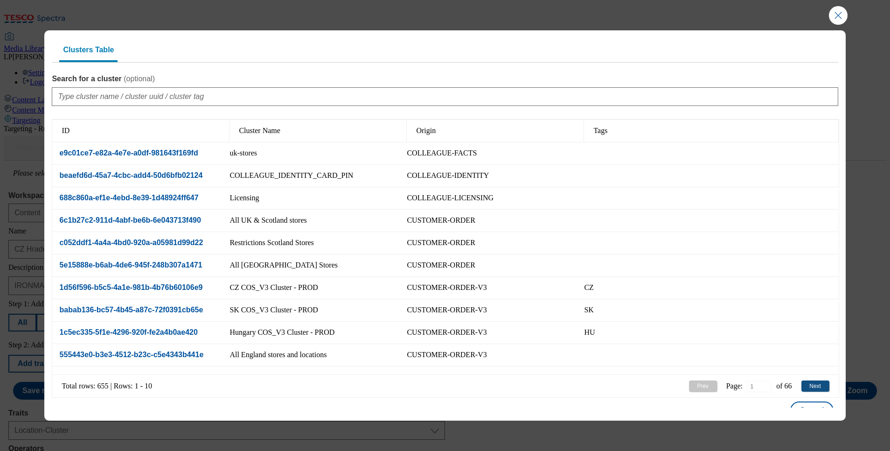
scroll to position [0, 0]
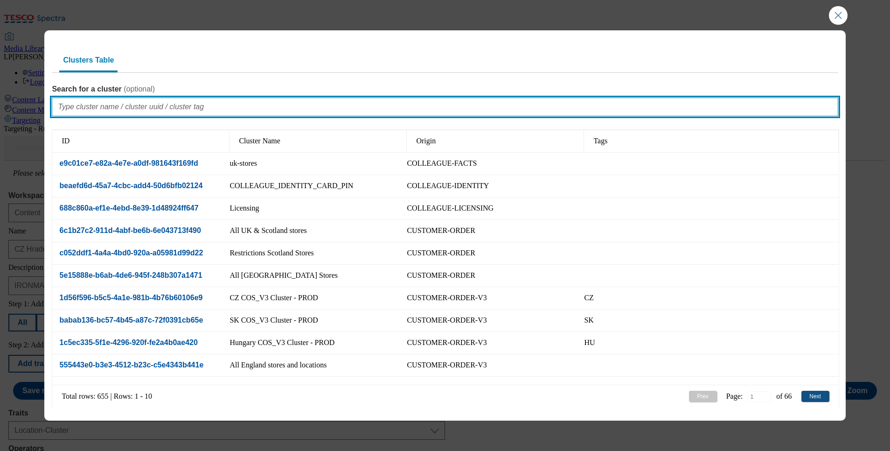
click at [304, 111] on input "Search for a cluster ( optional )" at bounding box center [445, 107] width 786 height 19
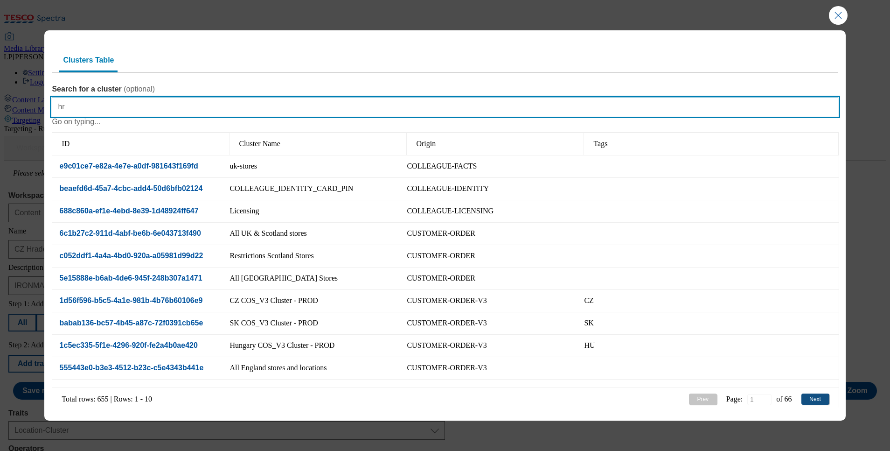
type input "hra"
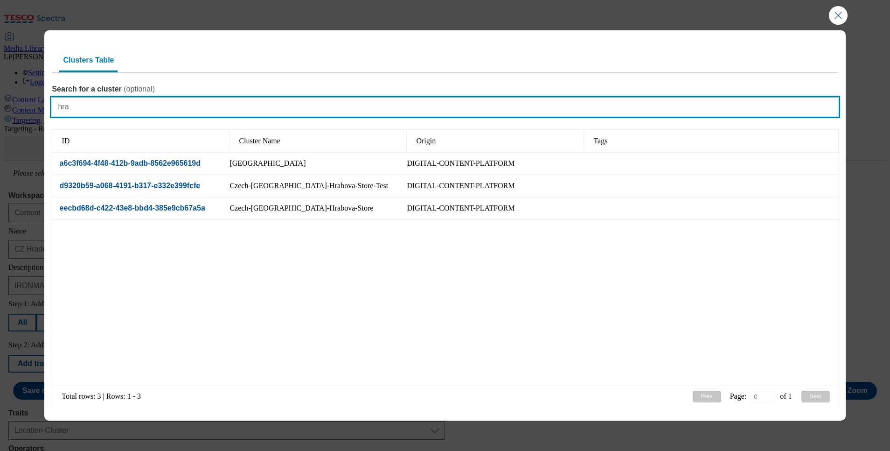
type input "1"
type input "hra"
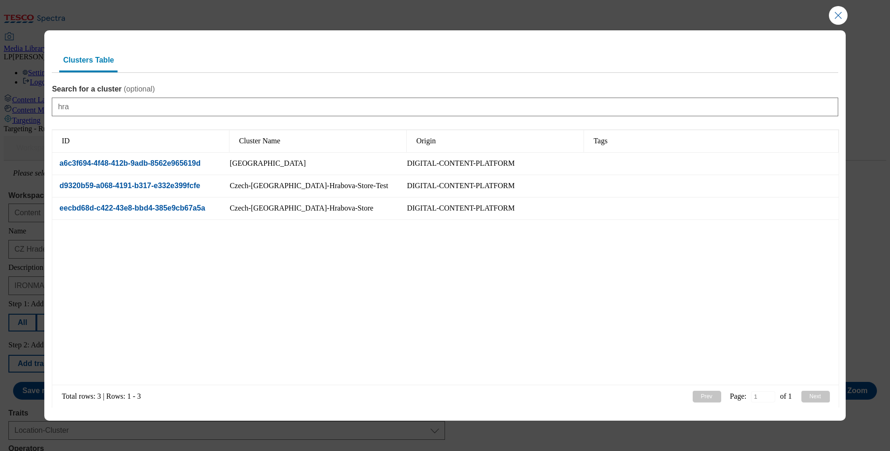
click at [298, 278] on div "Modal" at bounding box center [318, 302] width 177 height 165
click at [440, 164] on div "DIGITAL-CONTENT-PLATFORM" at bounding box center [461, 163] width 108 height 8
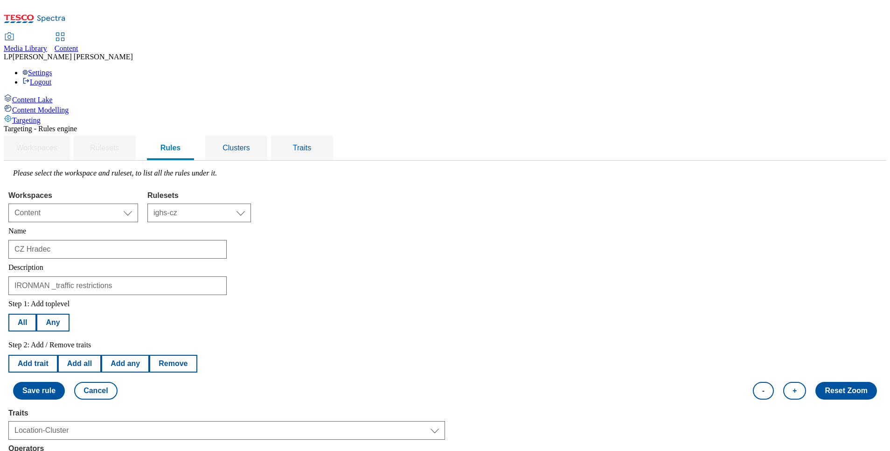
click at [58, 355] on button "Add trait" at bounding box center [32, 364] width 49 height 18
select select "locationCluster"
select select "equals"
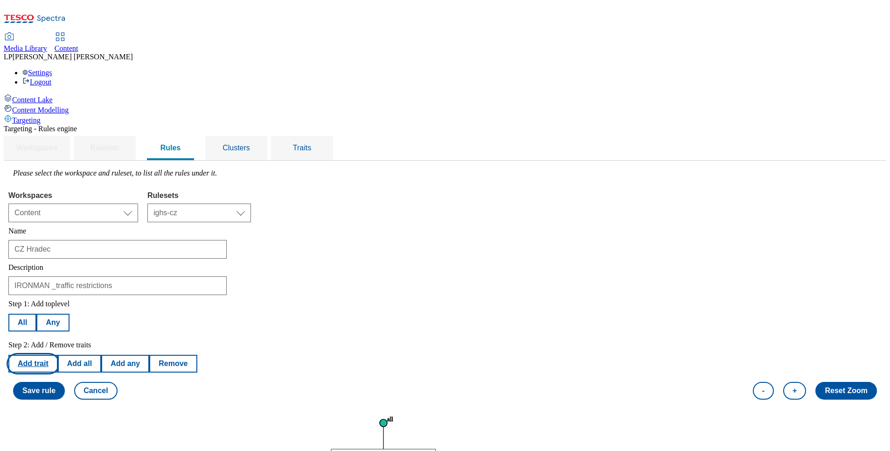
select select "a6c3f694-4f48-412b-9adb-8562e965619d"
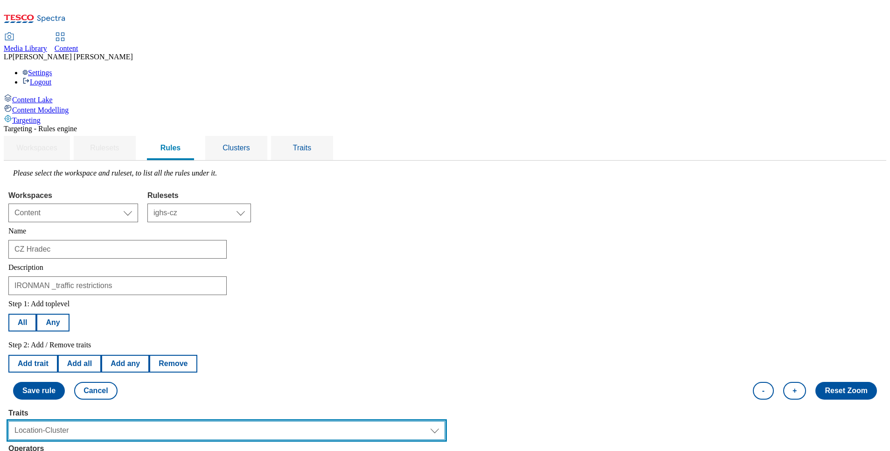
click at [440, 421] on select "Select trait Languages Segments Operating System Content Type Variant ID Store-…" at bounding box center [226, 430] width 437 height 19
select select "segments"
click at [126, 421] on select "Select trait Languages Segments Operating System Content Type Variant ID Store-…" at bounding box center [226, 430] width 437 height 19
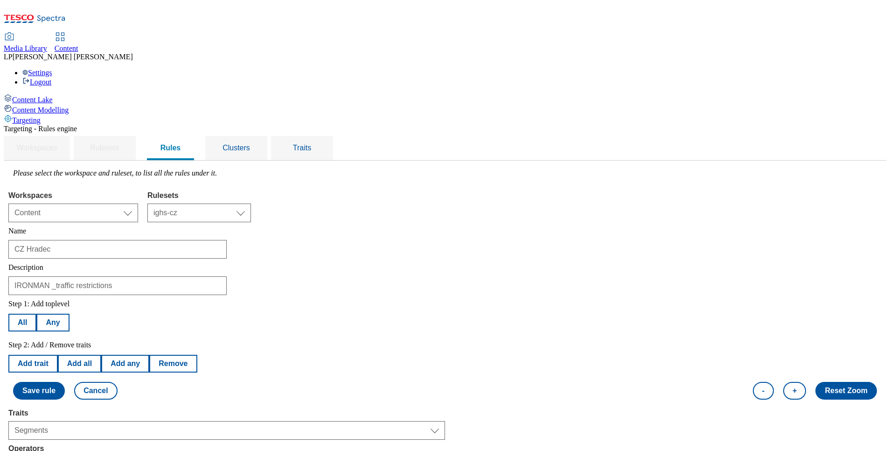
select select "u-li"
click at [65, 382] on button "Save rule" at bounding box center [39, 391] width 52 height 18
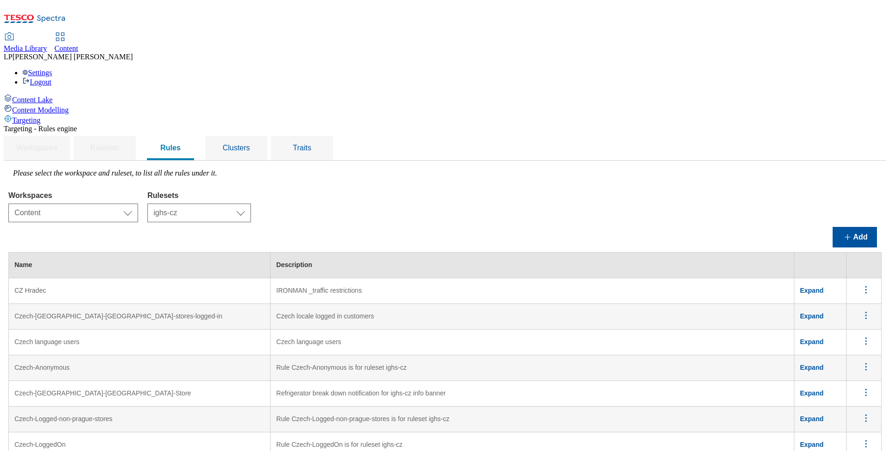
scroll to position [0, 0]
click at [250, 144] on span "Clusters" at bounding box center [237, 148] width 28 height 8
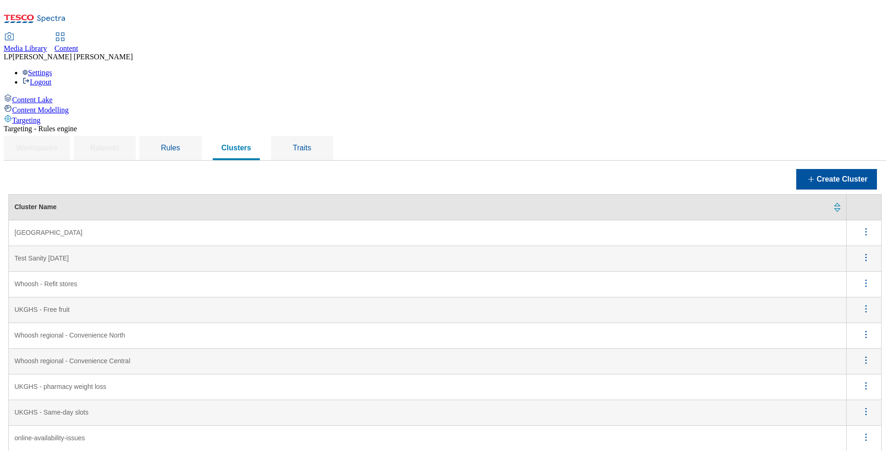
click at [440, 226] on icon "menus" at bounding box center [866, 232] width 12 height 12
click at [440, 240] on span "Edit" at bounding box center [853, 243] width 11 height 7
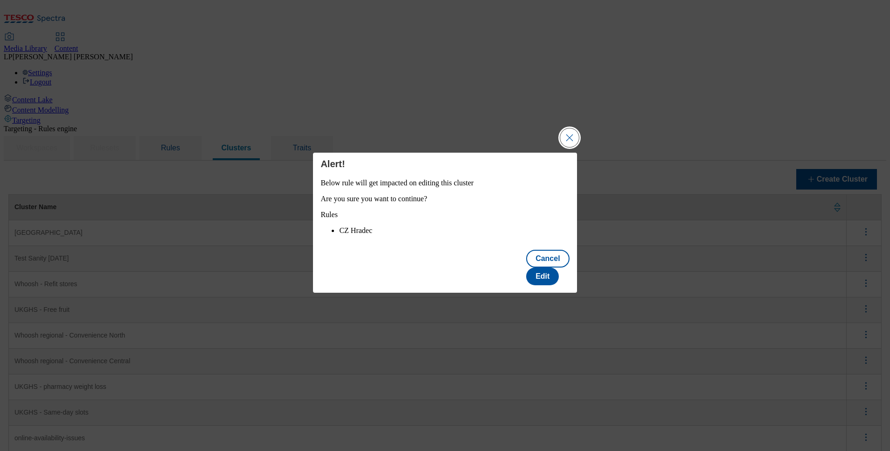
click at [440, 142] on button "Close Modal" at bounding box center [569, 137] width 19 height 19
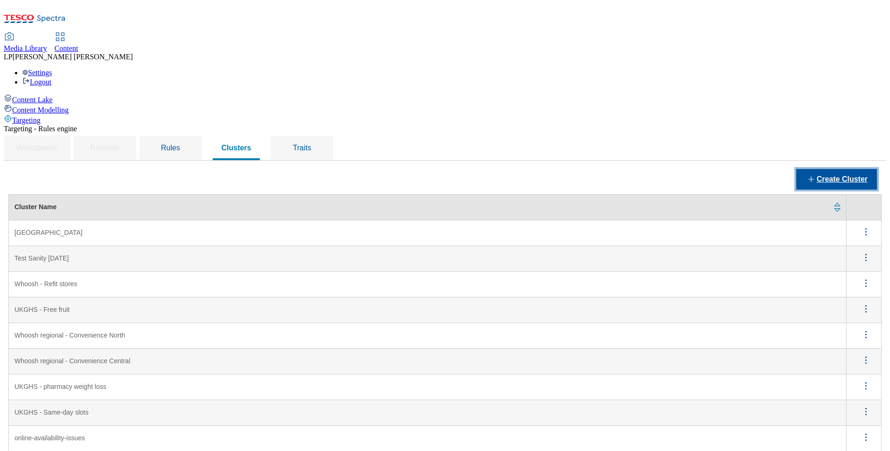
click at [440, 169] on button "Create Cluster" at bounding box center [837, 179] width 81 height 21
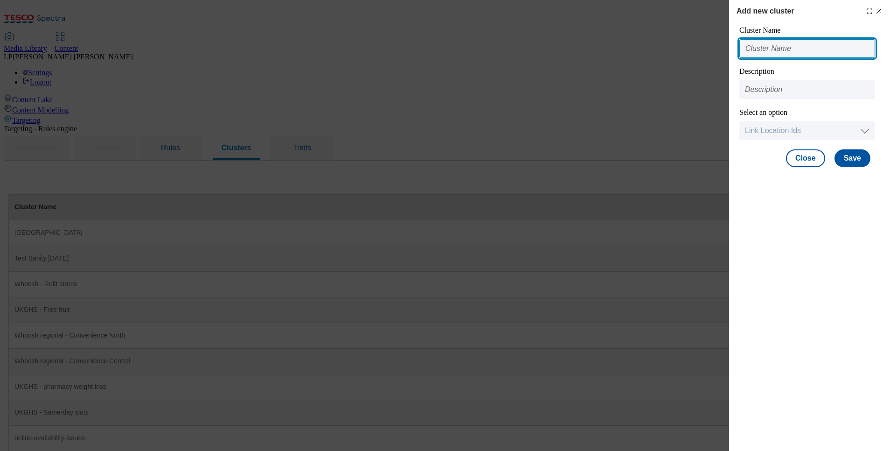
click at [440, 49] on input "Modal" at bounding box center [808, 48] width 136 height 19
type input "Hradec EN"
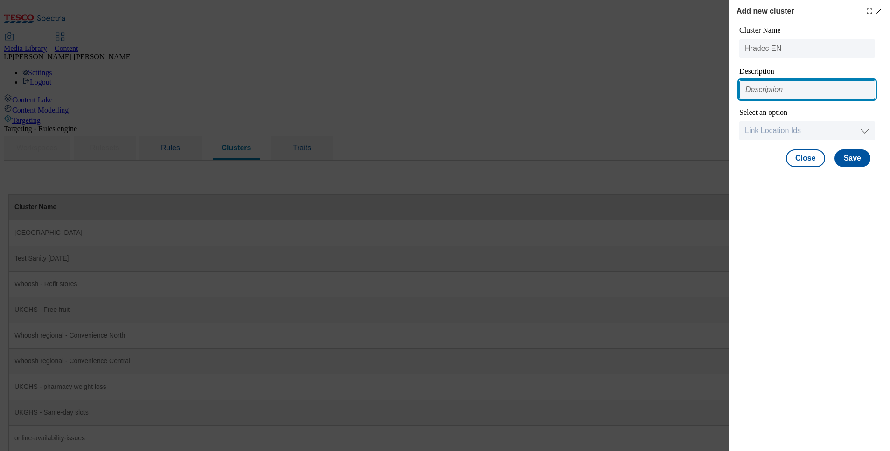
click at [440, 92] on input "Modal" at bounding box center [808, 89] width 136 height 19
type input "IRONMAN _traffic restrictions"
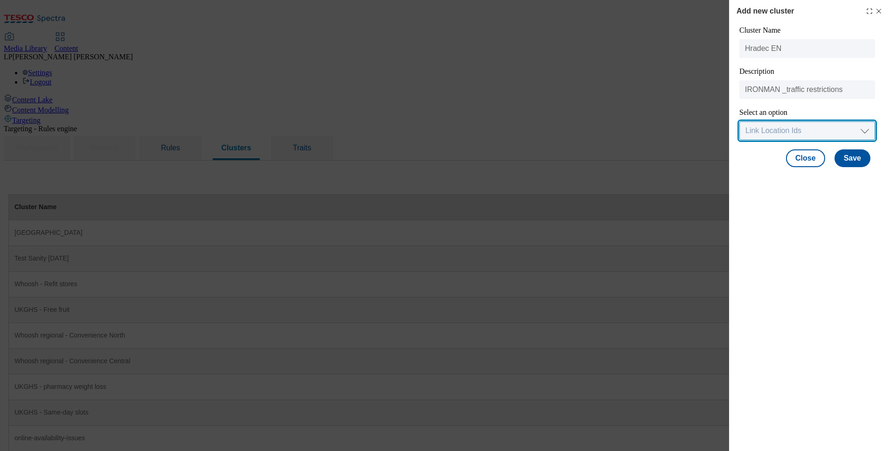
click at [440, 132] on select "Link Location Ids Choose location from table Add Bulk Location UUIDs" at bounding box center [808, 130] width 136 height 19
select select "locationtable"
click at [440, 122] on select "Link Location Ids Choose location from table Add Bulk Location UUIDs" at bounding box center [808, 130] width 136 height 19
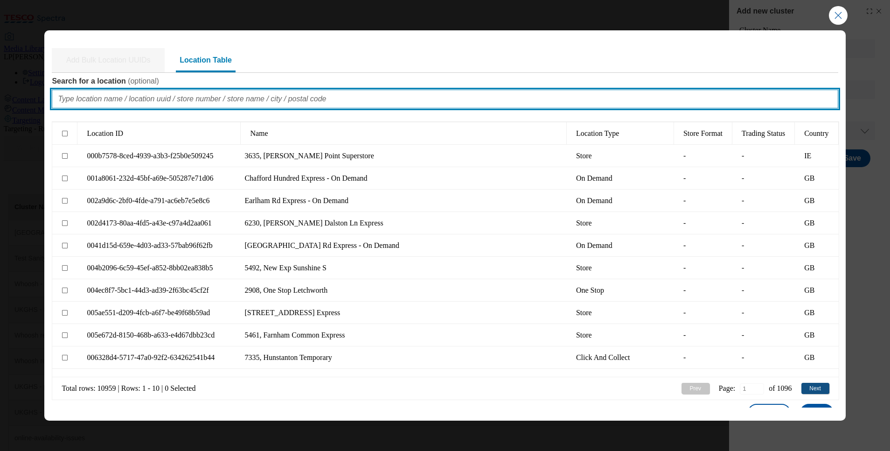
click at [184, 97] on input "Search for a location ( optional )" at bounding box center [445, 99] width 786 height 19
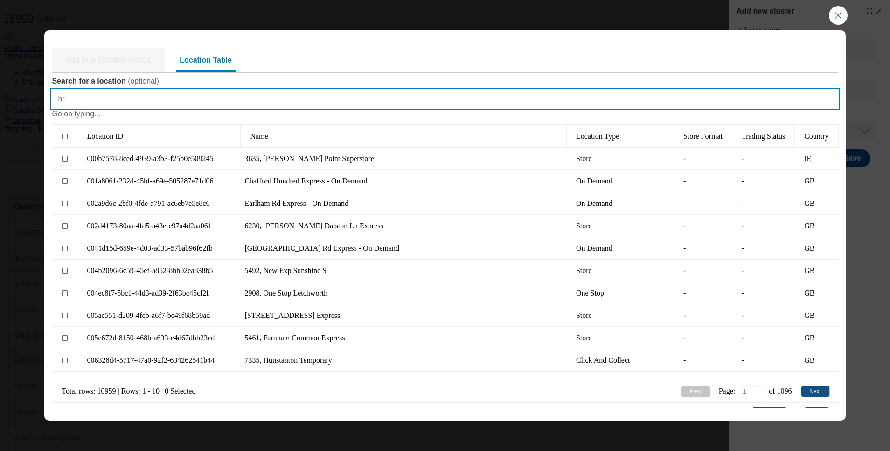
type input "hra"
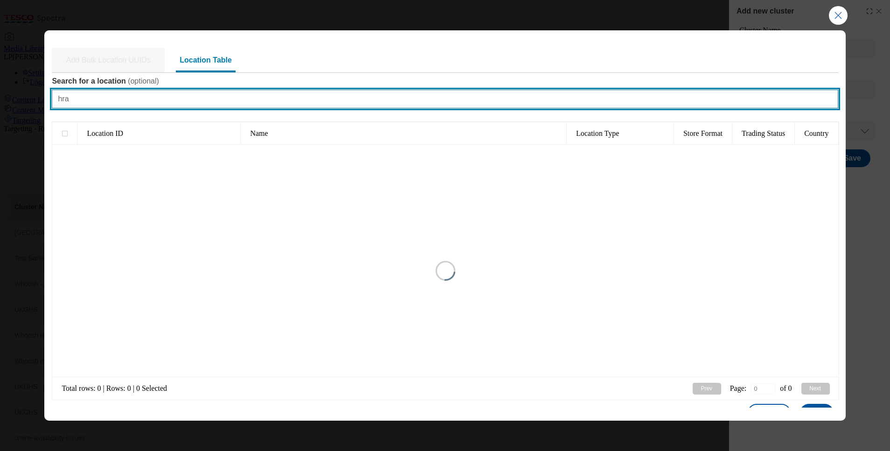
type input "1"
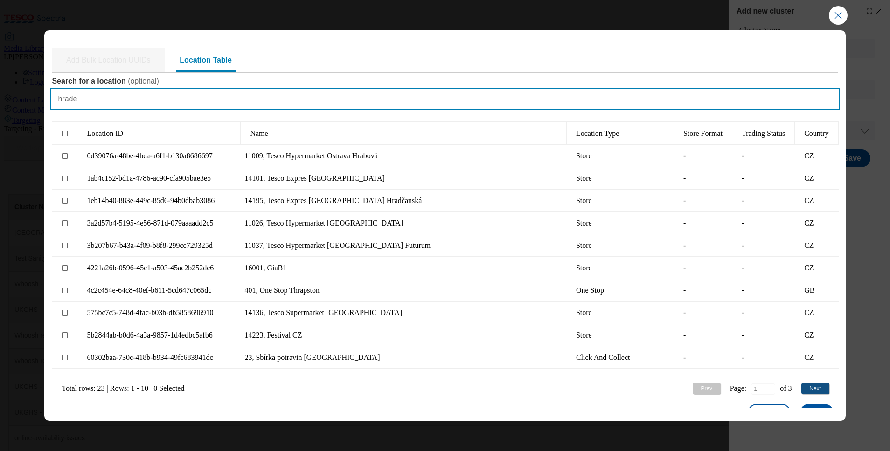
type input "hradec"
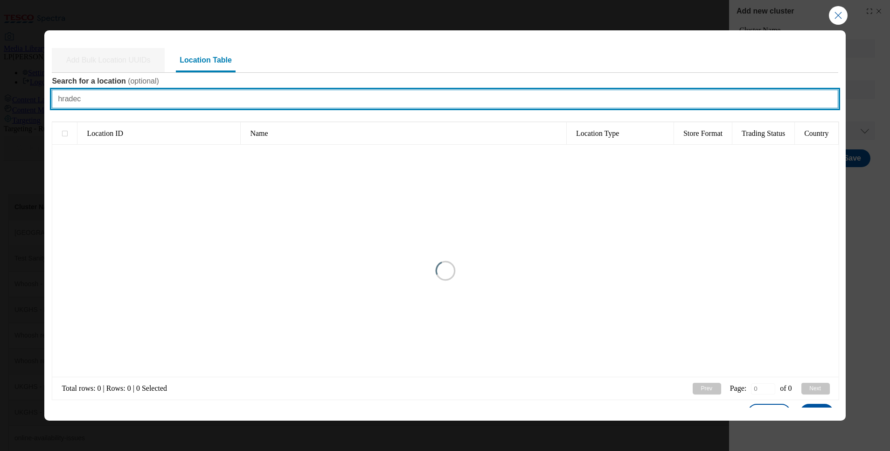
type input "1"
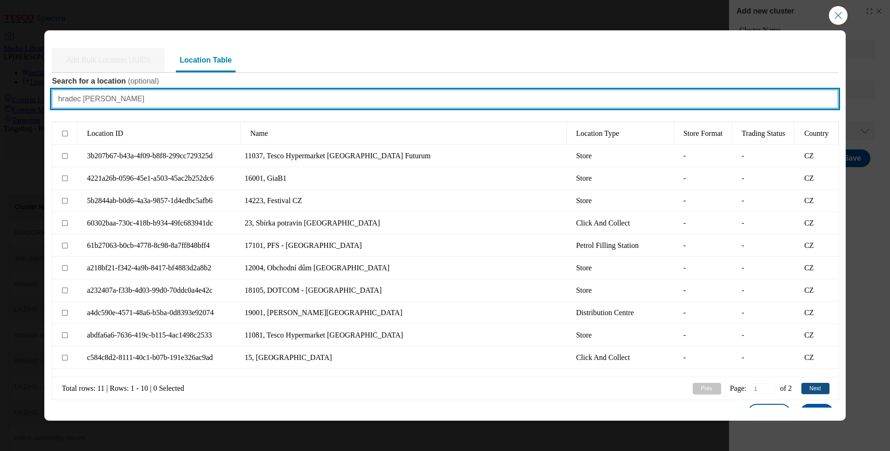
type input "hradec kralo"
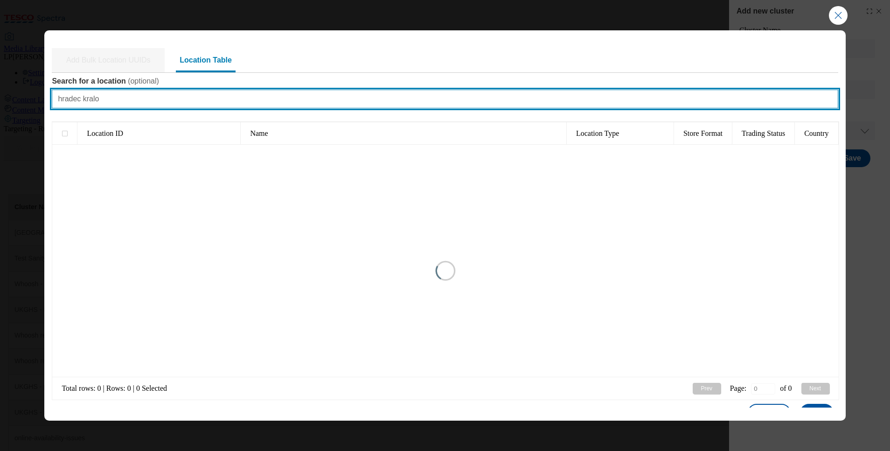
type input "1"
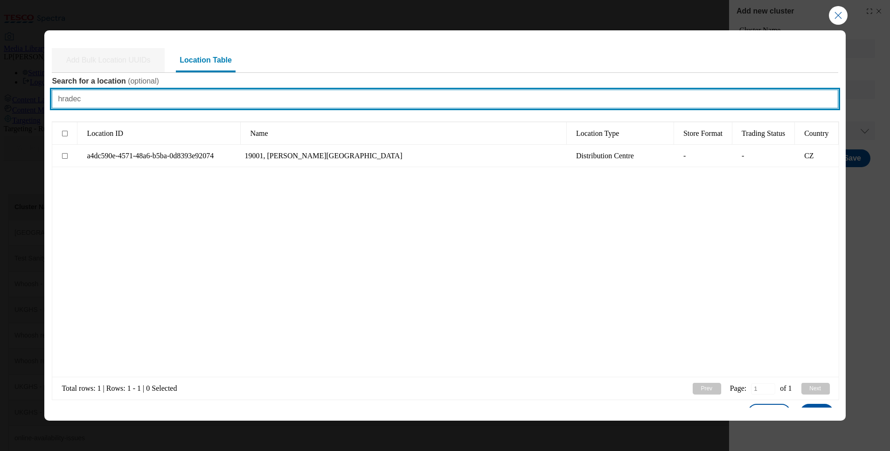
type input "hradec"
type input "1"
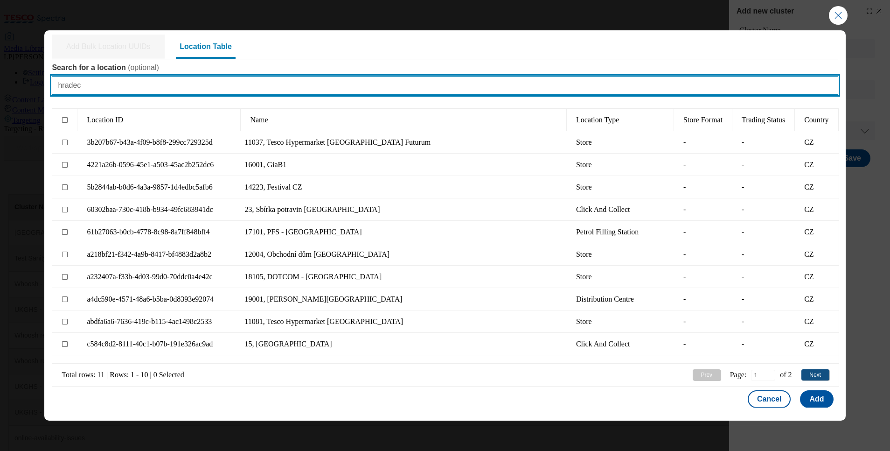
scroll to position [21, 0]
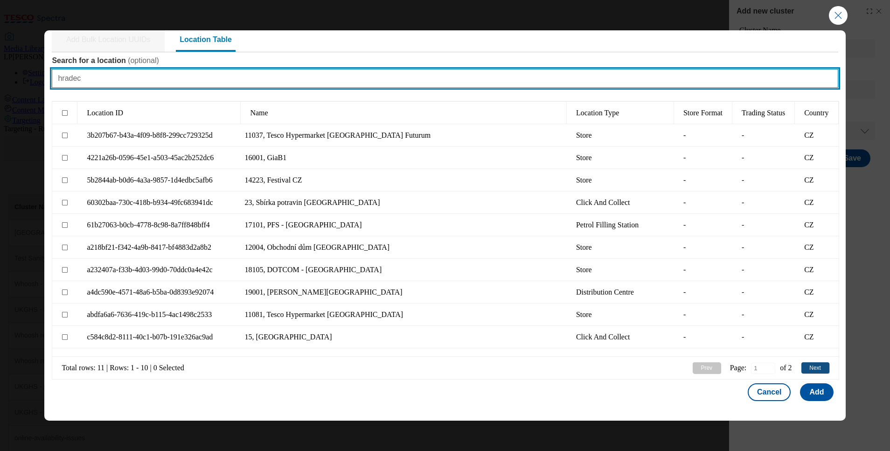
type input "hradec"
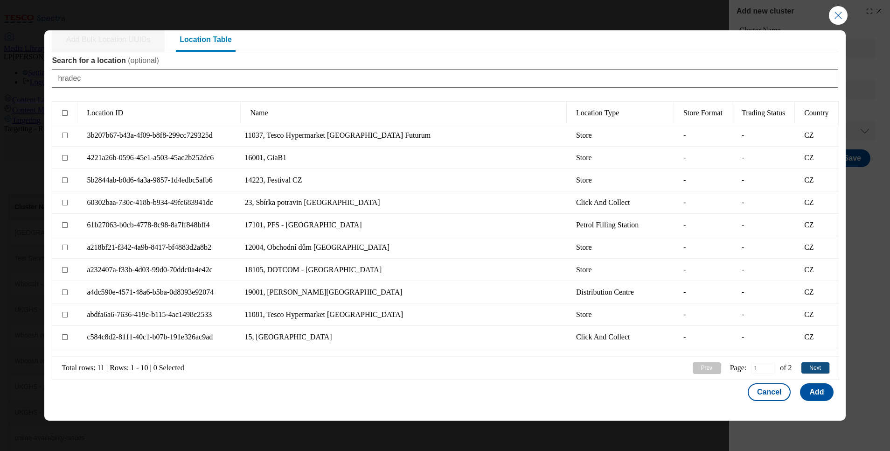
click at [440, 368] on button "Next" at bounding box center [816, 367] width 28 height 11
type input "2"
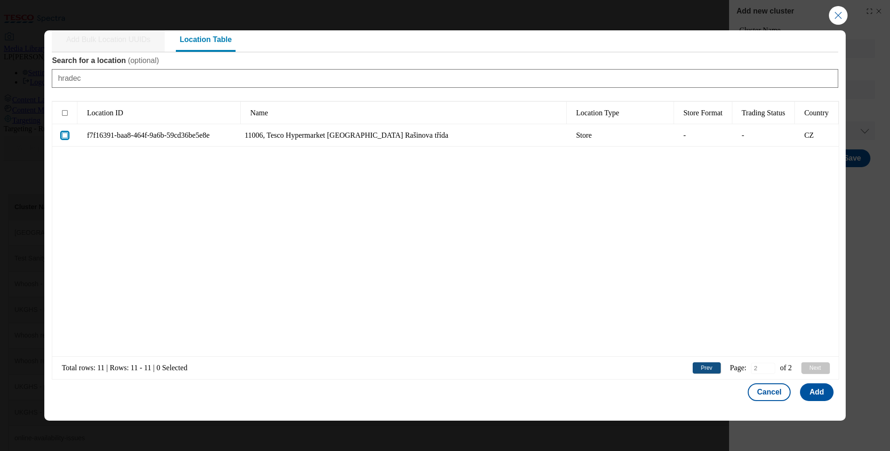
click at [63, 136] on input "Modal" at bounding box center [65, 136] width 6 height 6
checkbox input "true"
click at [440, 392] on button "Add" at bounding box center [816, 392] width 33 height 18
select select "Modal"
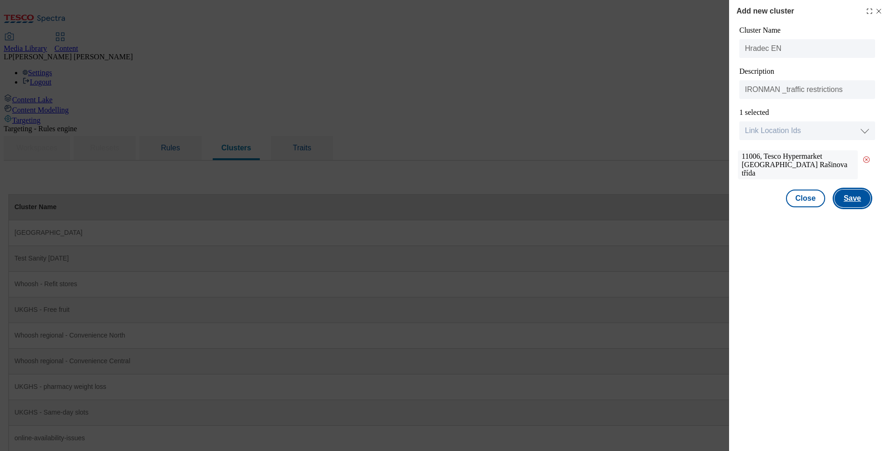
click at [440, 189] on button "Save" at bounding box center [853, 198] width 36 height 18
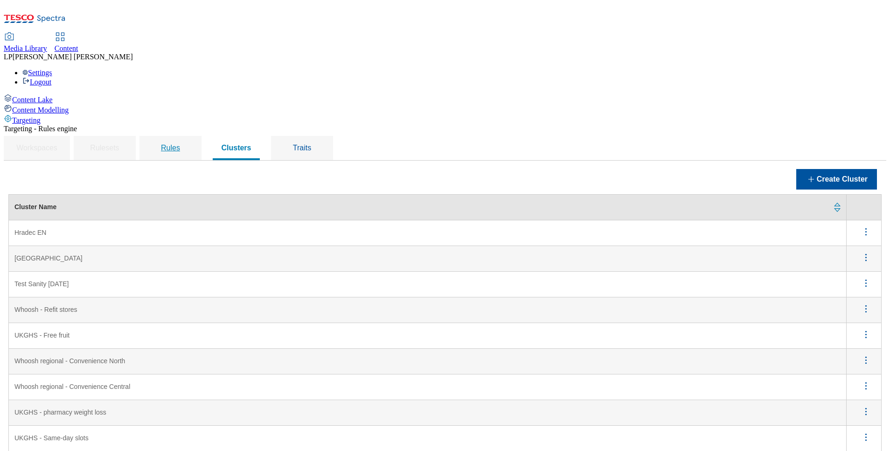
click at [180, 144] on span "Rules" at bounding box center [170, 148] width 19 height 8
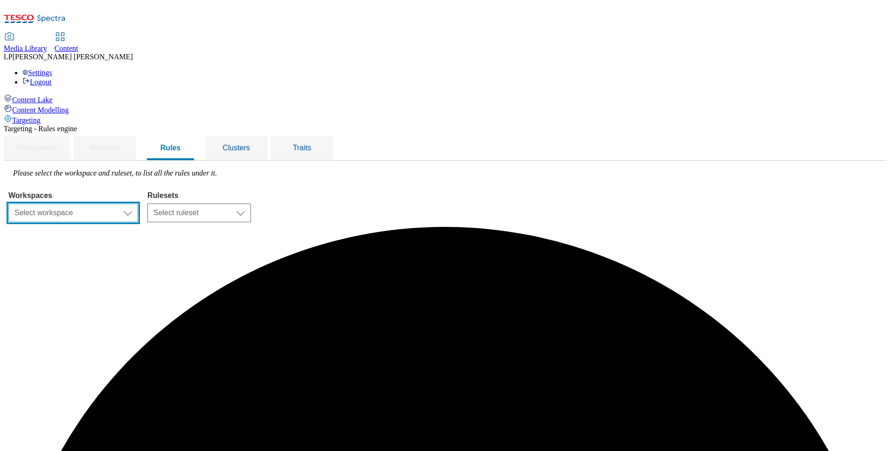
click at [138, 203] on select "Select workspace Content" at bounding box center [73, 212] width 130 height 19
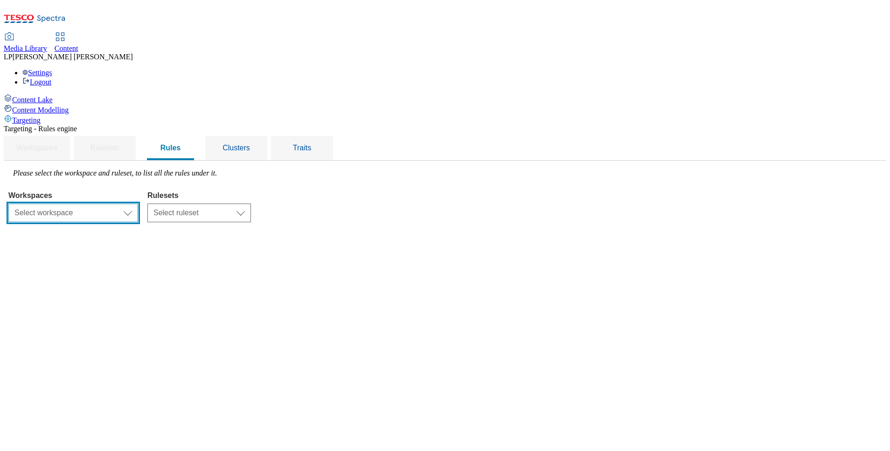
select select "f510054f-adaa-4692-b570-80fa3897127a"
click at [126, 203] on select "Select workspace Content" at bounding box center [73, 212] width 130 height 19
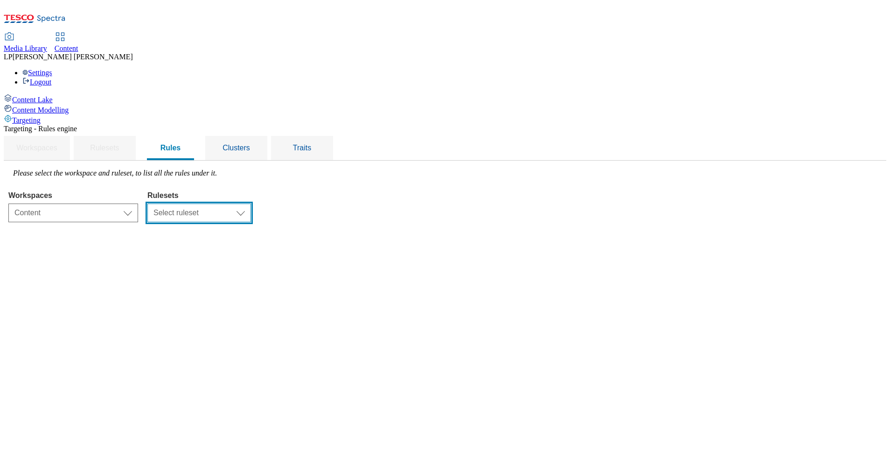
click at [251, 203] on select "Select ruleset ighs-cz ighs-hu ighs-sk" at bounding box center [199, 212] width 104 height 19
select select "a5d786b5-4b7d-486a-ba69-9110a1662380"
click at [251, 203] on select "Select ruleset ighs-cz ighs-hu ighs-sk" at bounding box center [199, 212] width 104 height 19
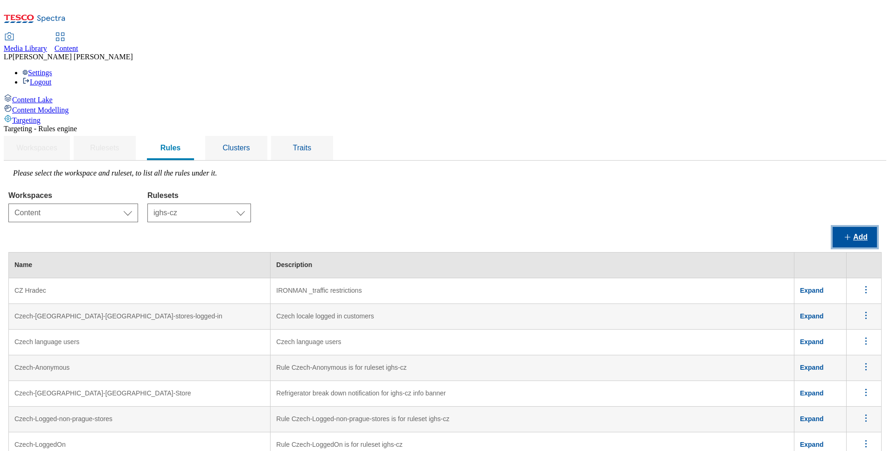
click at [440, 227] on button "Add" at bounding box center [855, 237] width 44 height 21
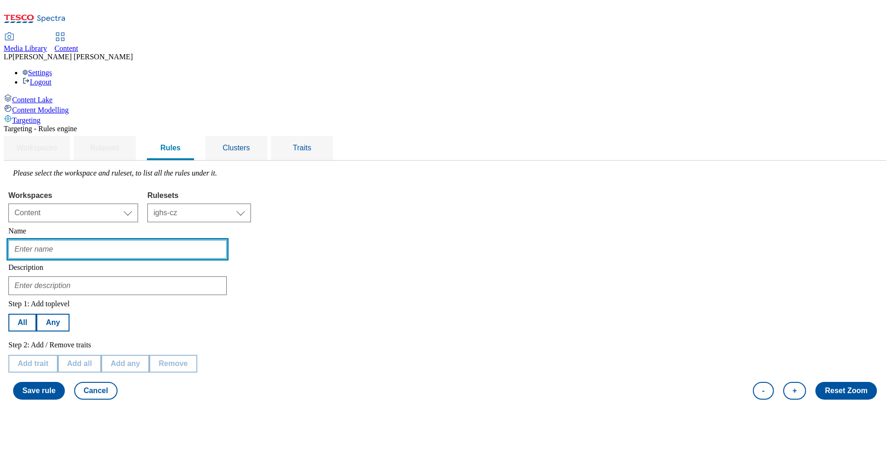
click at [224, 240] on input "text" at bounding box center [117, 249] width 218 height 19
type input "CZ Hradec"
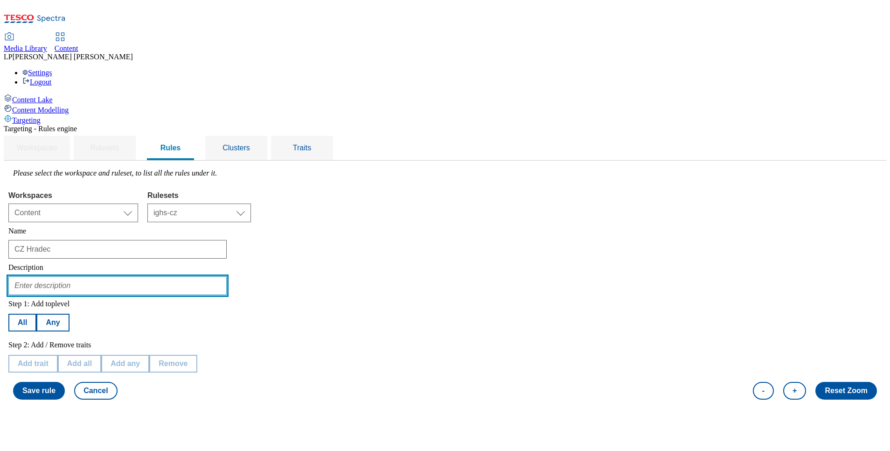
type input "IRONMAN _traffic restrictions"
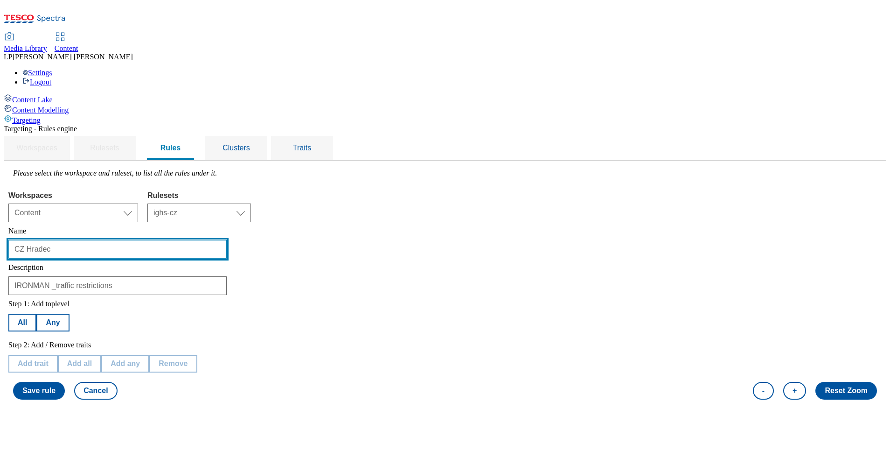
drag, startPoint x: 142, startPoint y: 178, endPoint x: 130, endPoint y: 179, distance: 12.2
click at [130, 240] on input "CZ Hradec" at bounding box center [117, 249] width 218 height 19
type input "EN [GEOGRAPHIC_DATA]"
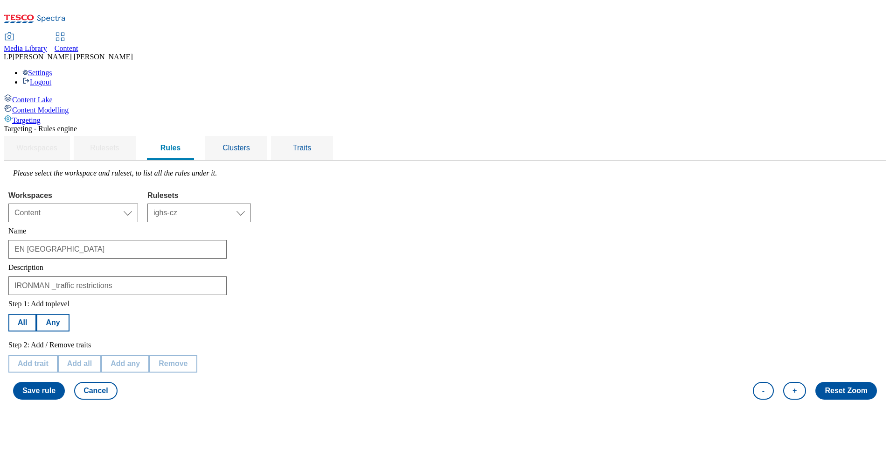
click at [440, 295] on div "Step 1: Add toplevel All Any Step 2: Add / Remove traits Add trait Add all Add …" at bounding box center [444, 349] width 873 height 109
click at [36, 314] on button "All" at bounding box center [22, 323] width 28 height 18
click at [58, 355] on button "Add trait" at bounding box center [32, 364] width 49 height 18
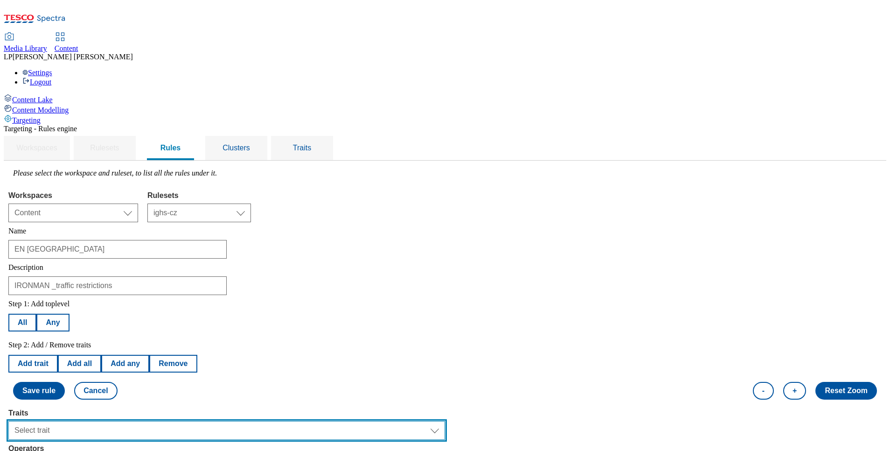
click at [440, 421] on select "Select trait Languages Operating System Content Type Variant ID Segments Channe…" at bounding box center [226, 430] width 437 height 19
select select "languages"
click at [126, 421] on select "Select trait Languages Operating System Content Type Variant ID Segments Channe…" at bounding box center [226, 430] width 437 height 19
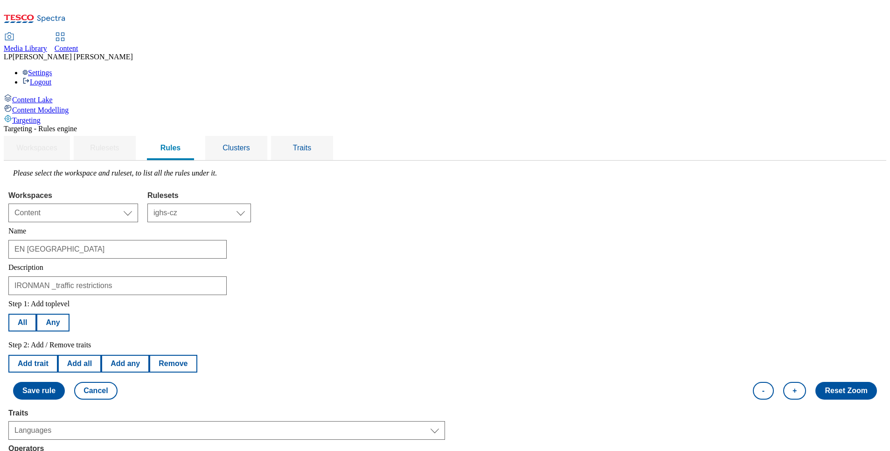
select select "equals"
select select "en_GB"
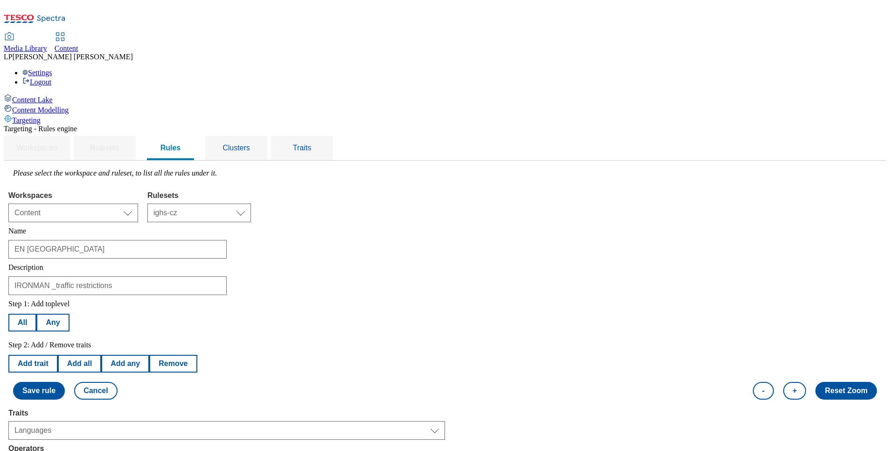
click at [58, 355] on button "Add trait" at bounding box center [32, 364] width 49 height 18
select select "languages"
select select "equals"
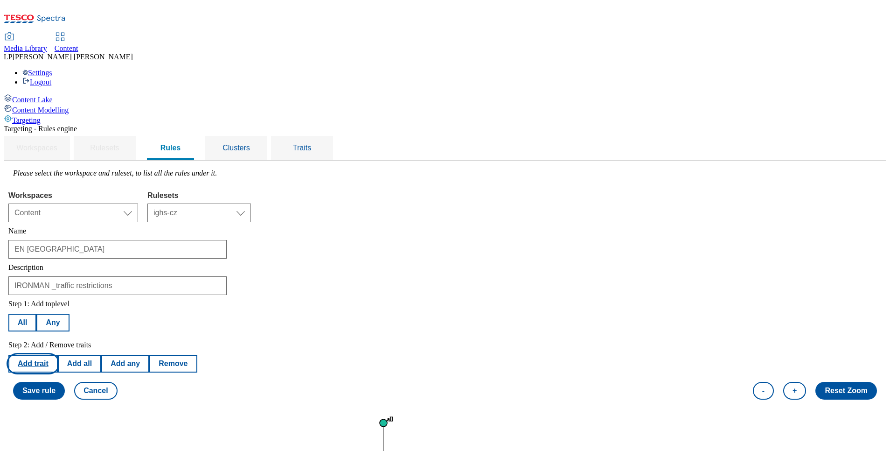
select select "en_GB"
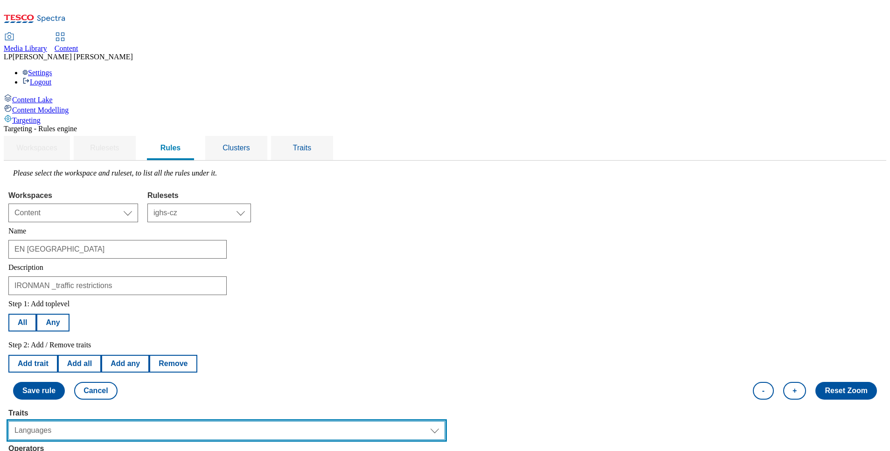
click at [440, 421] on select "Select trait Languages Operating System Content Type Variant ID Segments Channe…" at bounding box center [226, 430] width 437 height 19
select select "locationCluster"
click at [126, 421] on select "Select trait Languages Operating System Content Type Variant ID Segments Channe…" at bounding box center [226, 430] width 437 height 19
select select
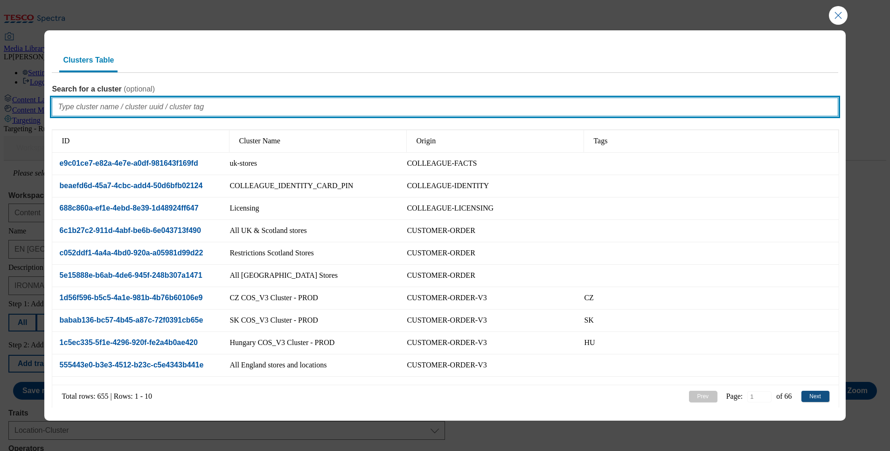
click at [109, 106] on input "Search for a cluster ( optional )" at bounding box center [445, 107] width 786 height 19
type input "hrad"
type input "1"
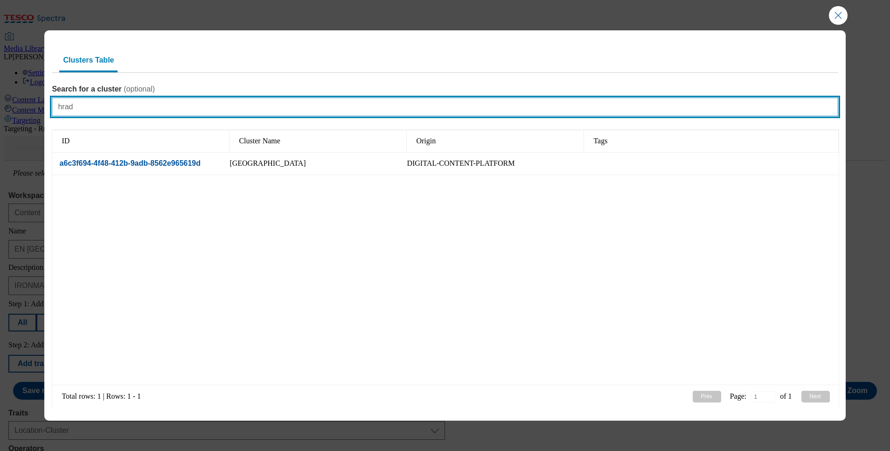
type input "hrad"
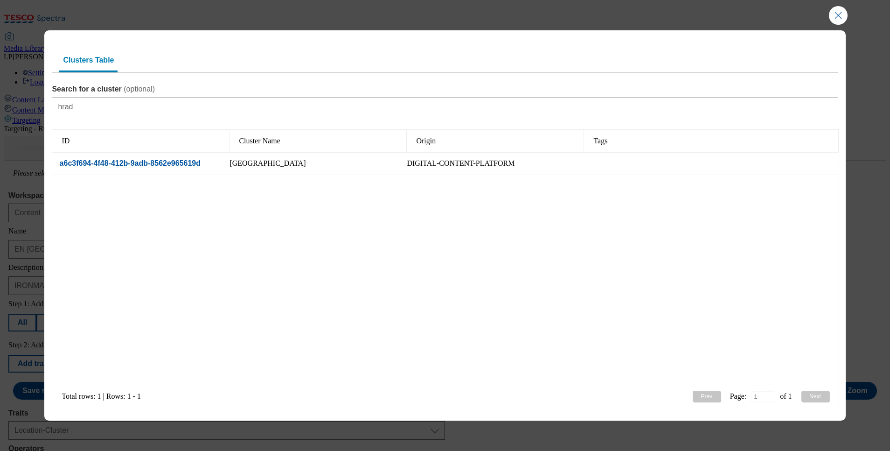
click at [422, 167] on div "DIGITAL-CONTENT-PLATFORM" at bounding box center [461, 163] width 108 height 8
select select "a6c3f694-4f48-412b-9adb-8562e965619d"
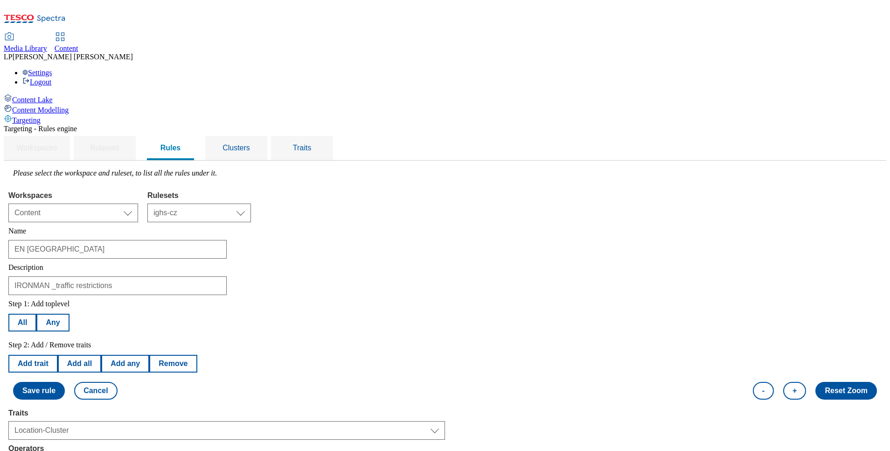
click at [58, 355] on button "Add trait" at bounding box center [32, 364] width 49 height 18
select select "locationCluster"
select select "equals"
select select "a6c3f694-4f48-412b-9adb-8562e965619d"
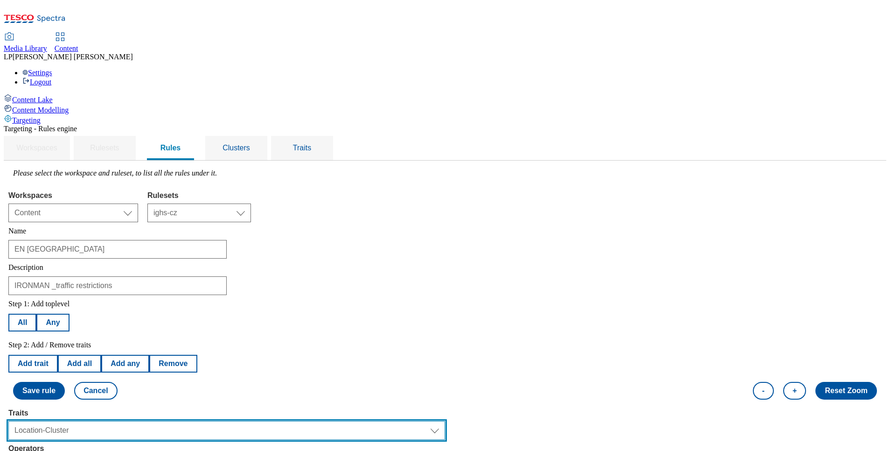
click at [440, 421] on select "Select trait Languages Operating System Content Type Variant ID Segments Channe…" at bounding box center [226, 430] width 437 height 19
select select "segments"
click at [126, 421] on select "Select trait Languages Operating System Content Type Variant ID Segments Channe…" at bounding box center [226, 430] width 437 height 19
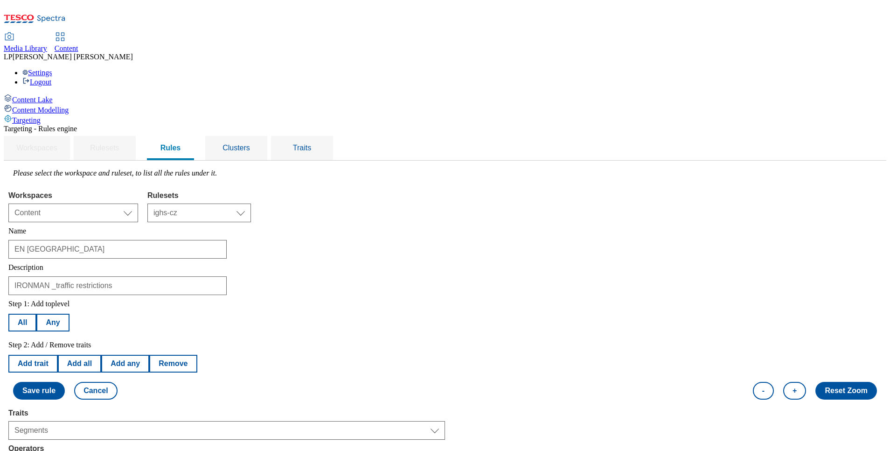
select select "u-li"
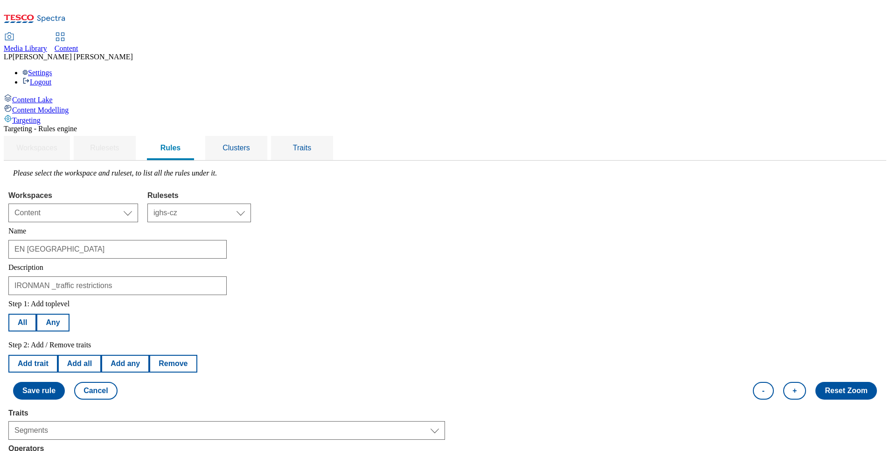
click at [65, 382] on button "Save rule" at bounding box center [39, 391] width 52 height 18
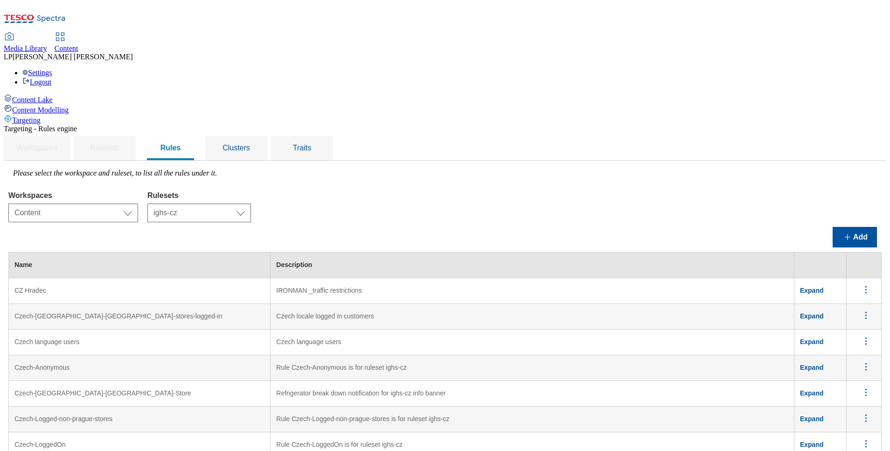
scroll to position [70, 0]
